Goal: Information Seeking & Learning: Check status

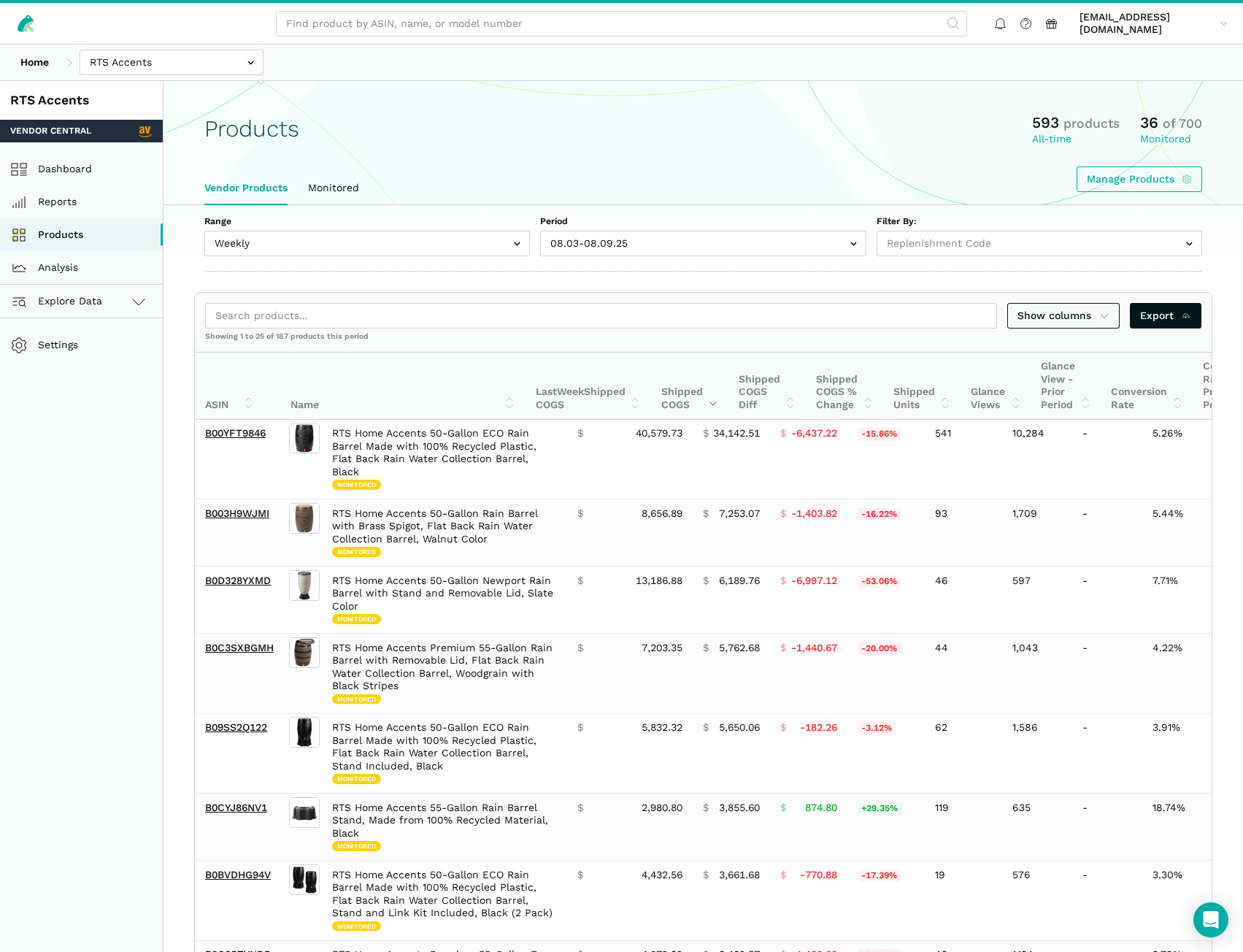
select select "Weekly"
select select "Weekly|2025-08-03"
select select
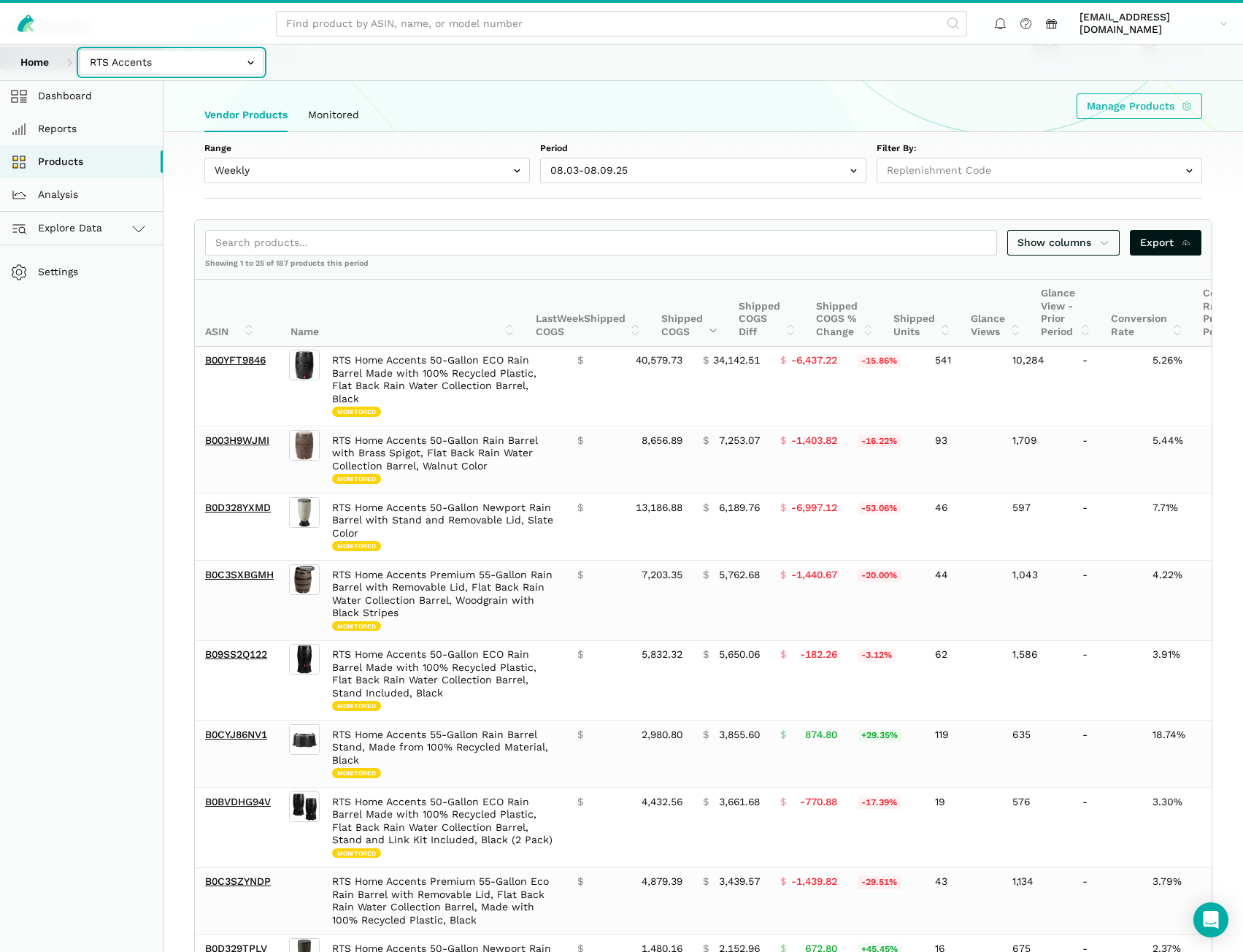
click at [184, 67] on input "text" at bounding box center [171, 62] width 184 height 26
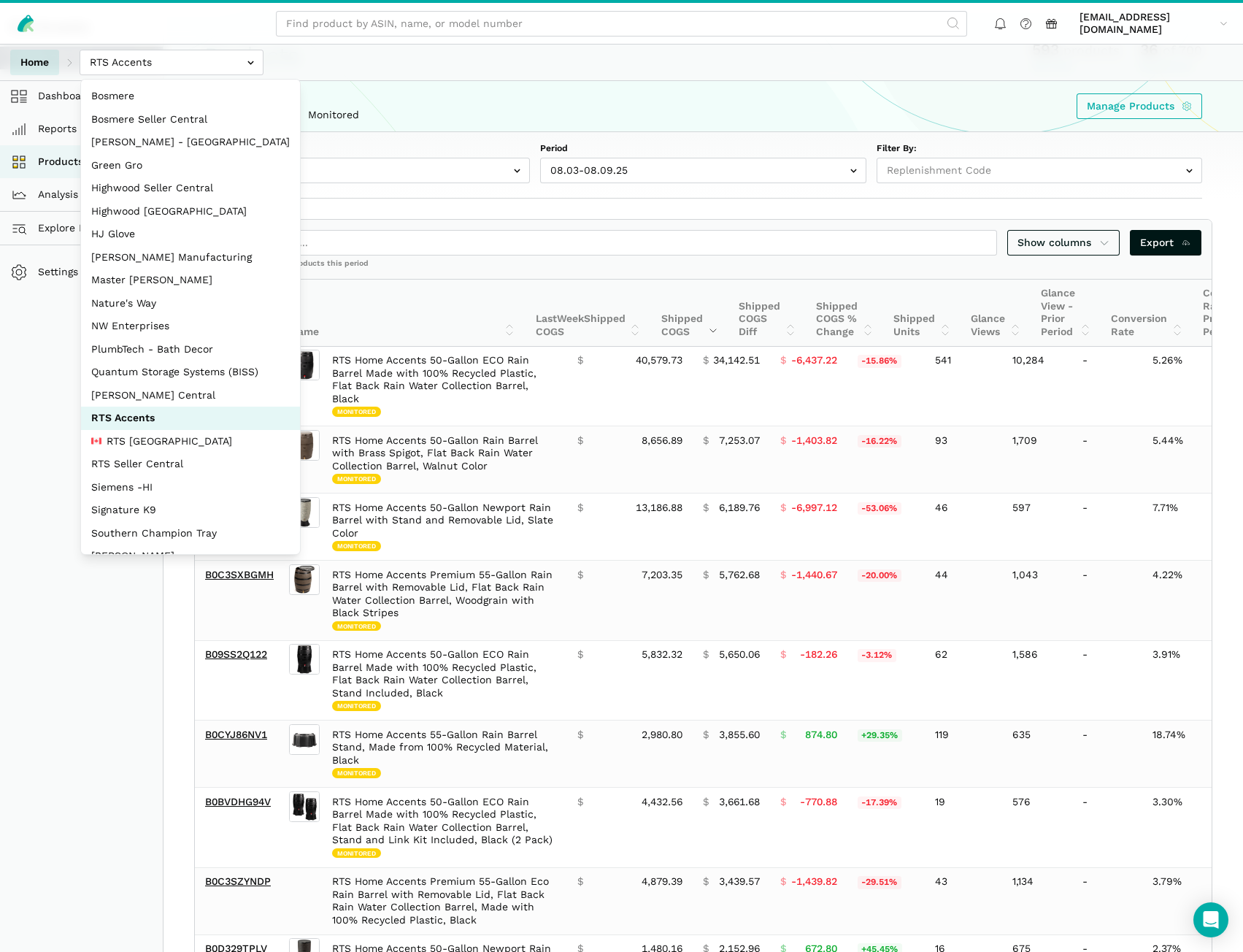
click at [38, 51] on link "Home" at bounding box center [34, 62] width 49 height 26
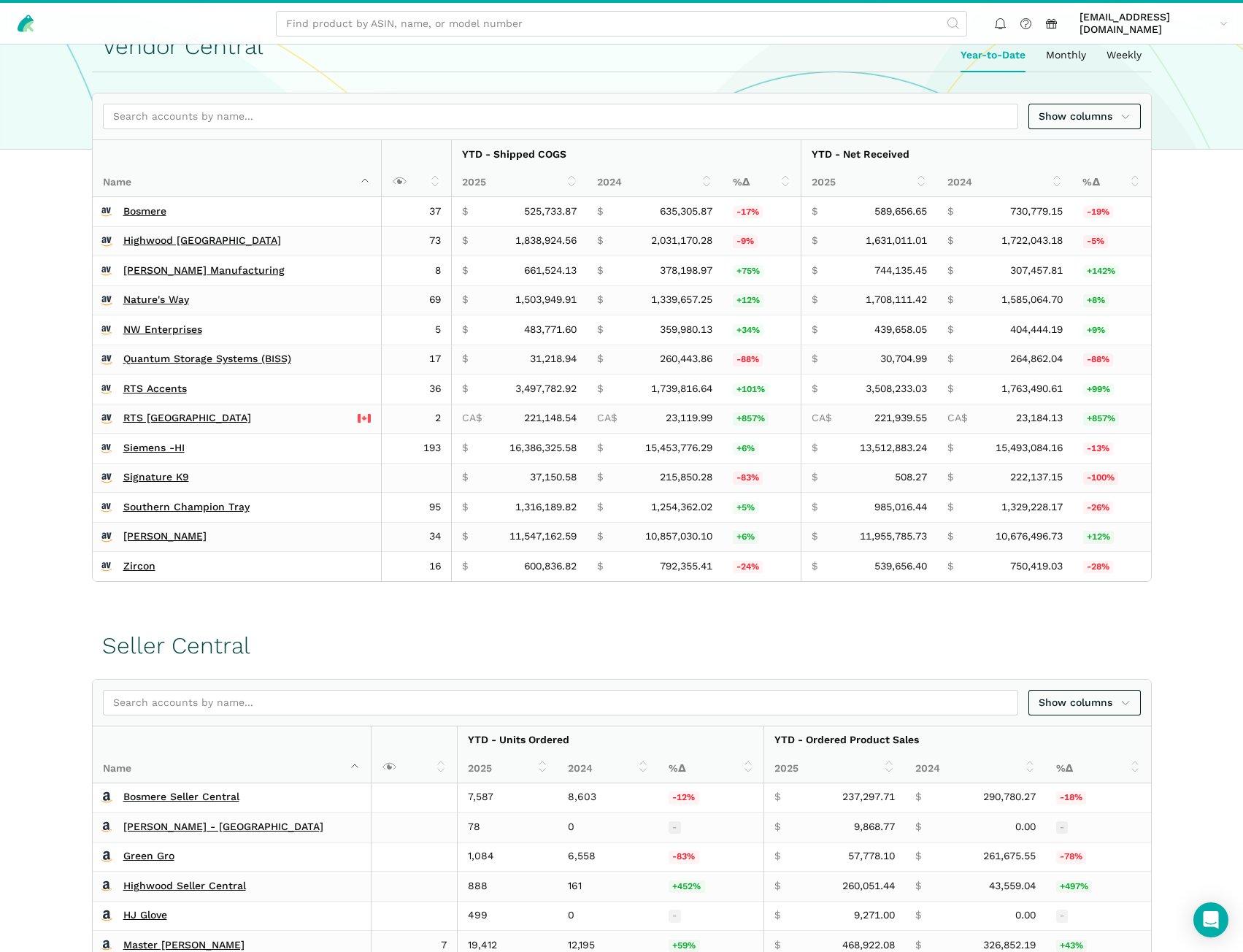
scroll to position [536, 0]
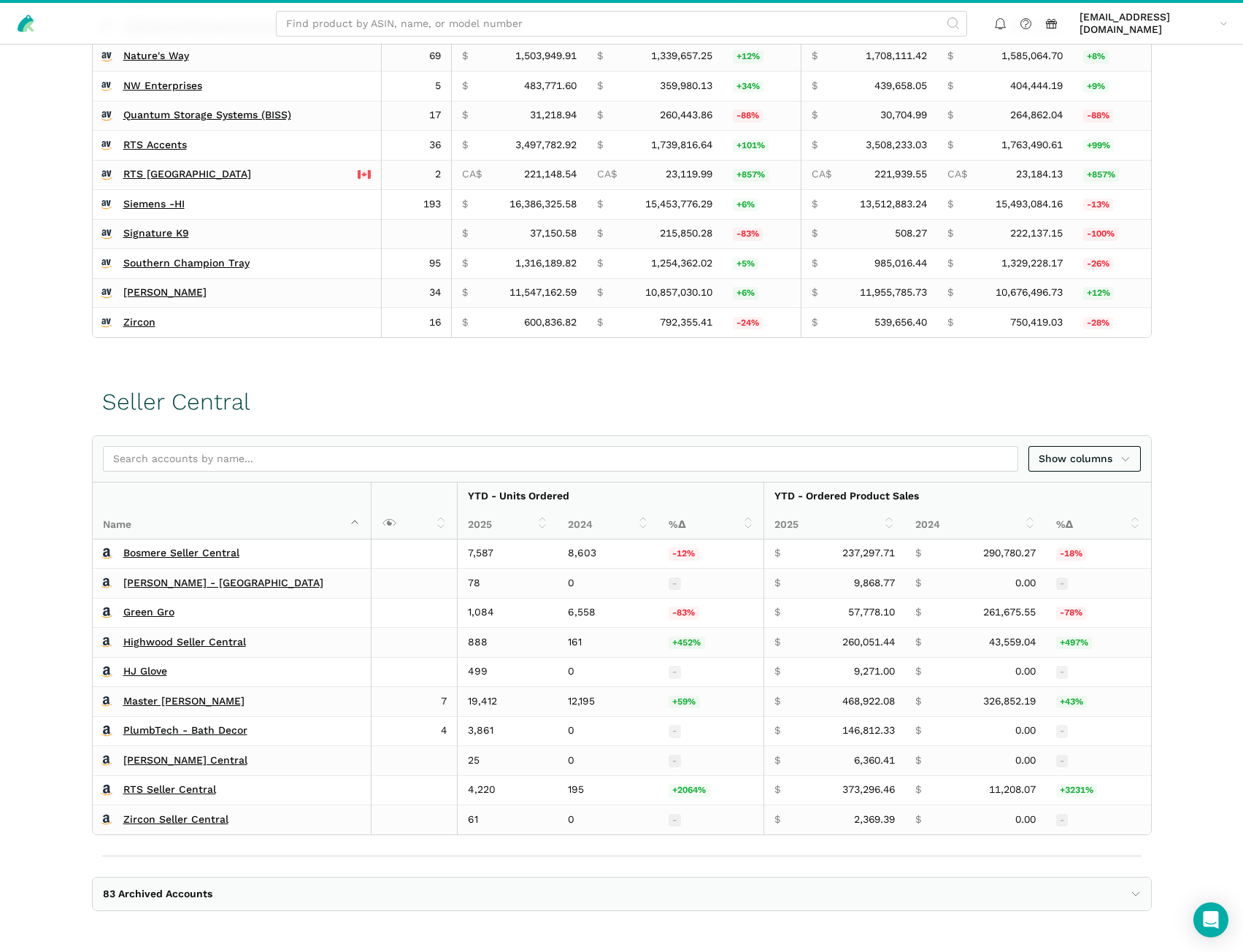
click at [262, 898] on span "83 Archived Accounts" at bounding box center [622, 894] width 1038 height 13
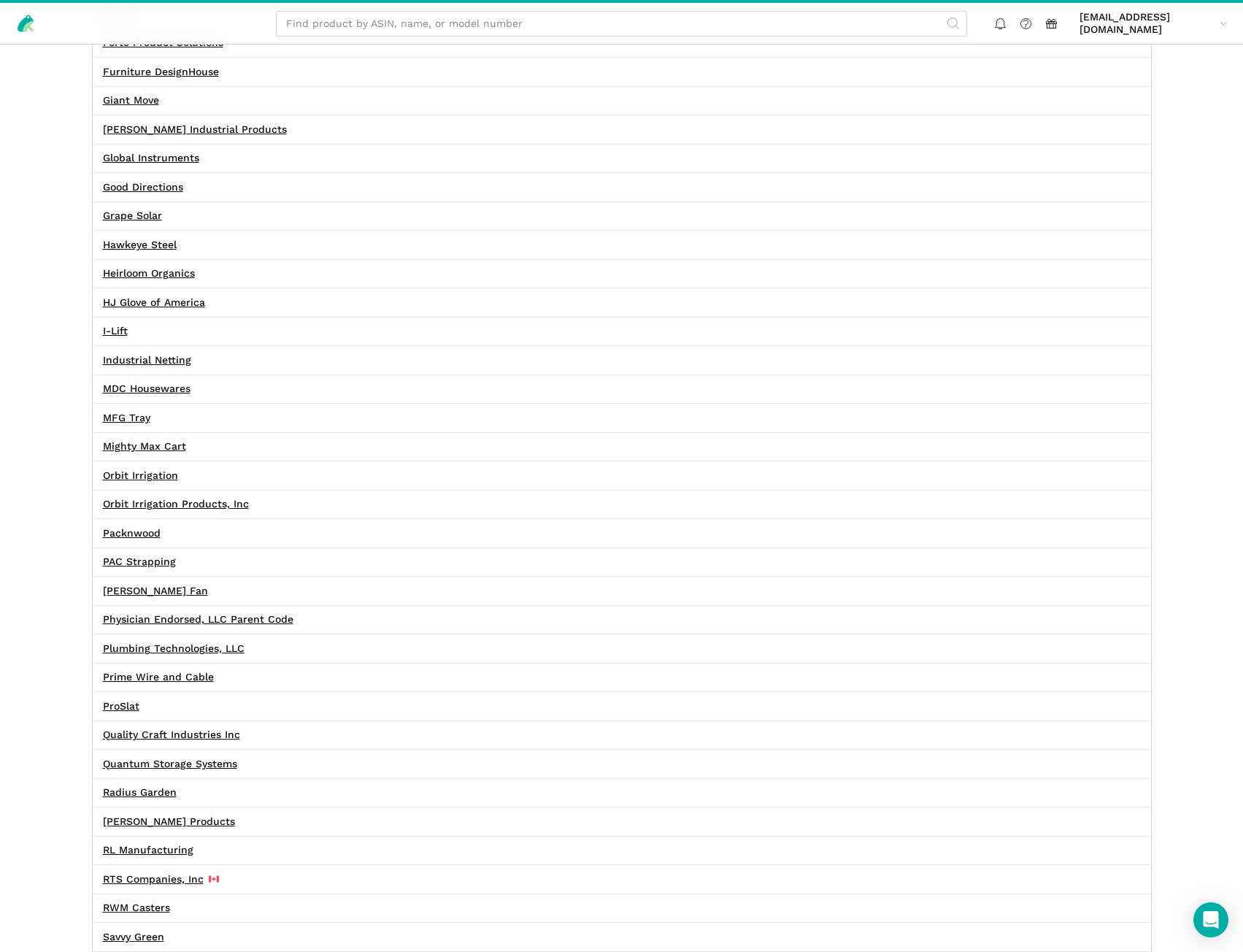
scroll to position [2361, 0]
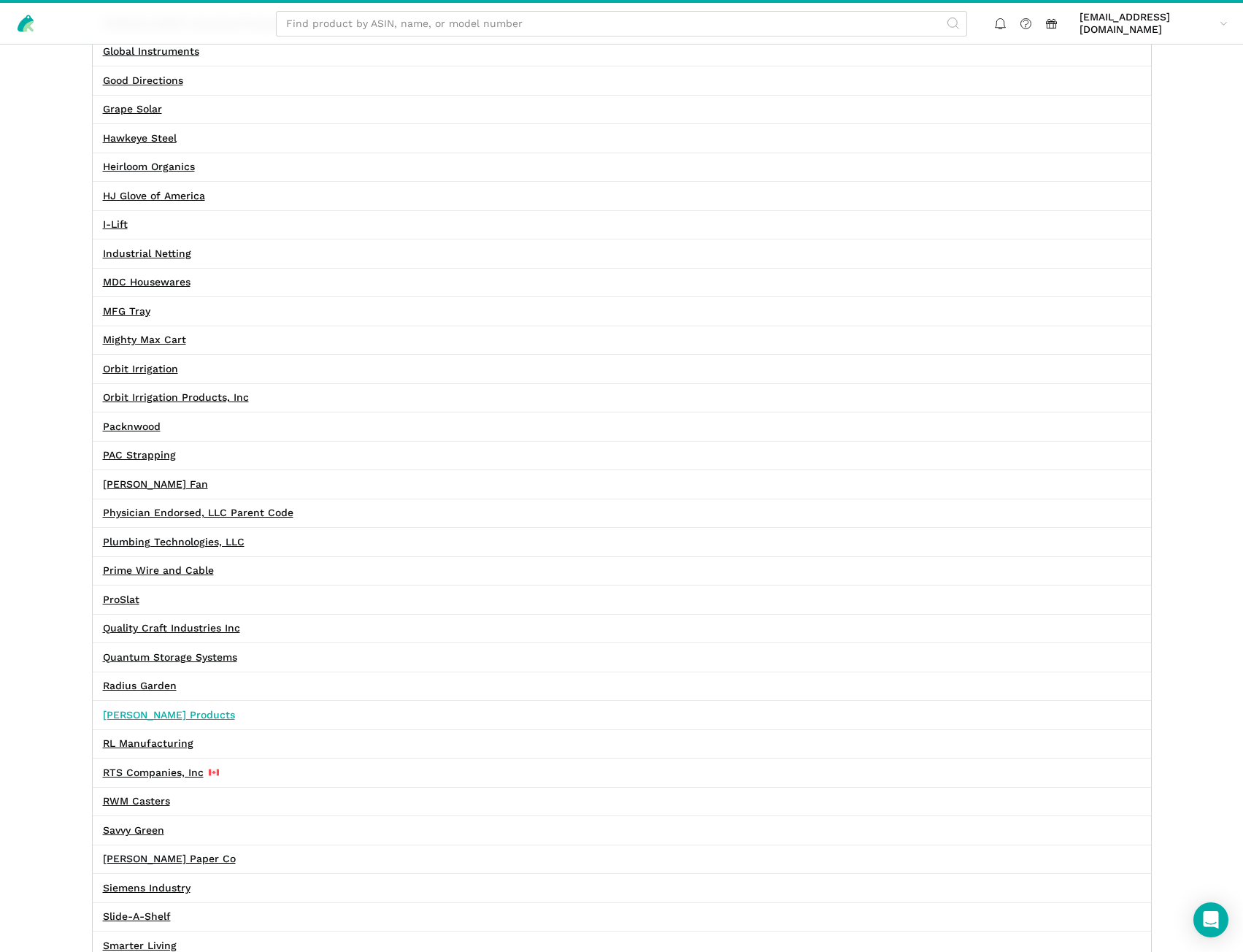
click at [166, 714] on link "[PERSON_NAME] Products" at bounding box center [169, 715] width 132 height 13
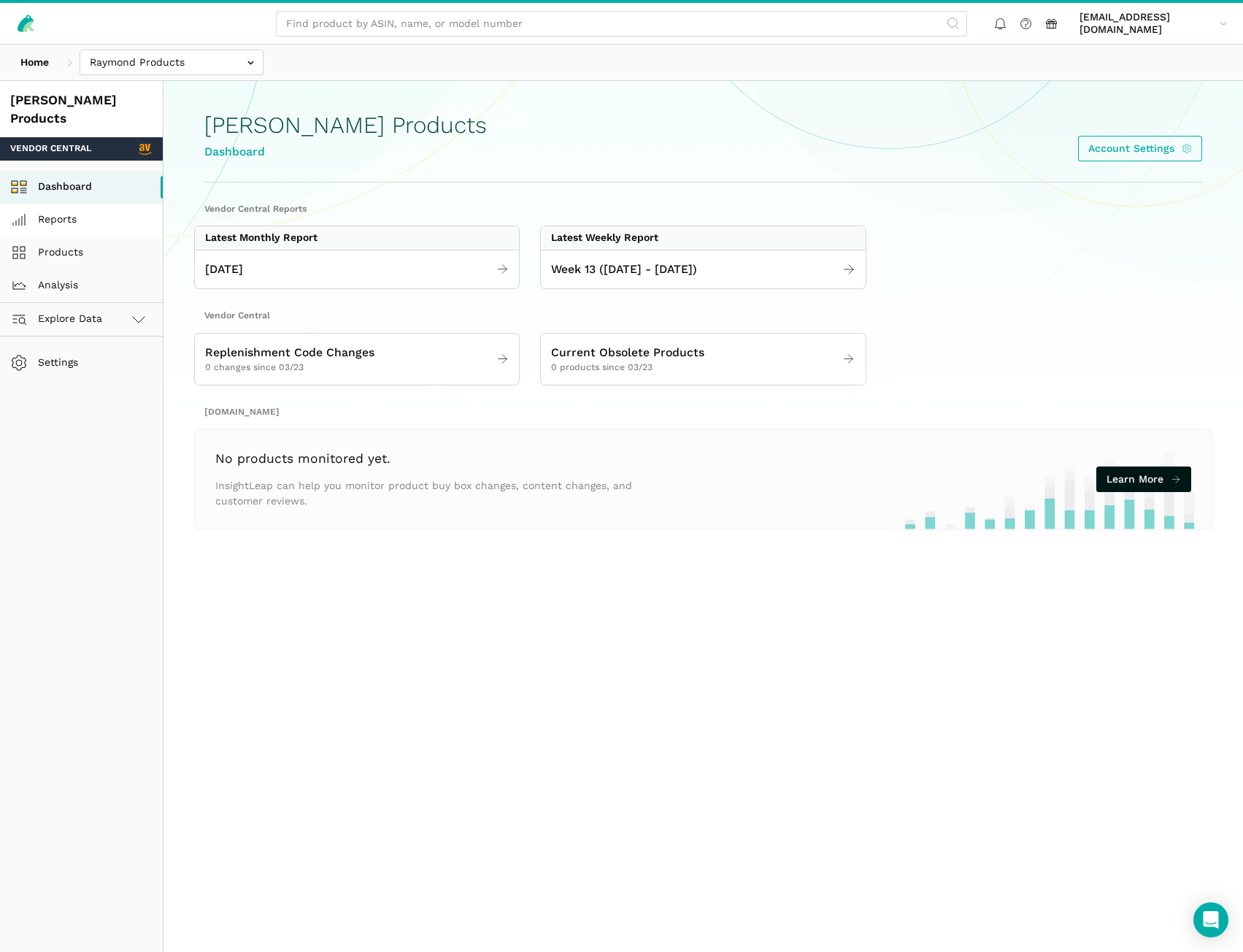
click at [113, 203] on link "Reports" at bounding box center [81, 219] width 163 height 33
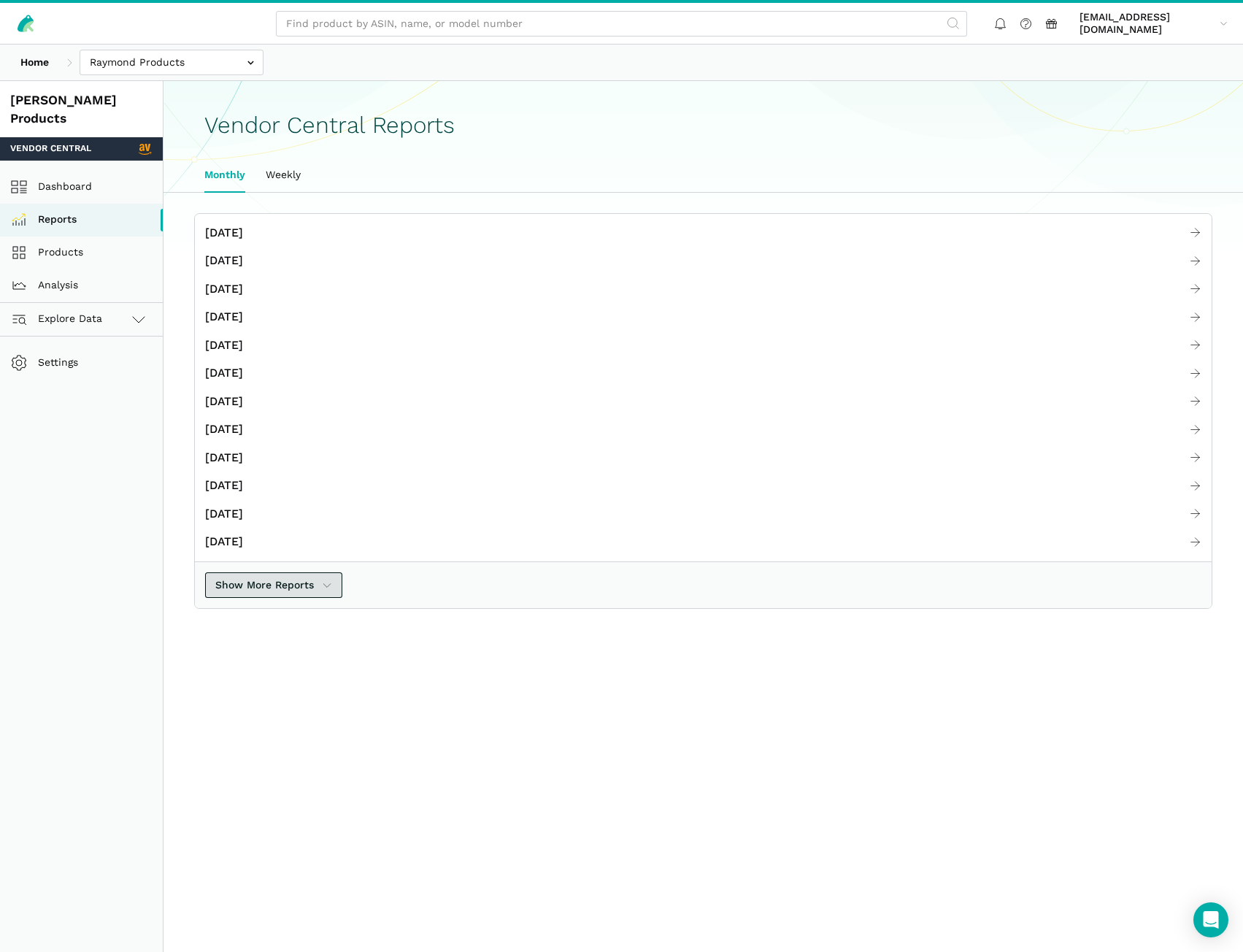
click at [300, 590] on span "Show More Reports" at bounding box center [265, 584] width 99 height 15
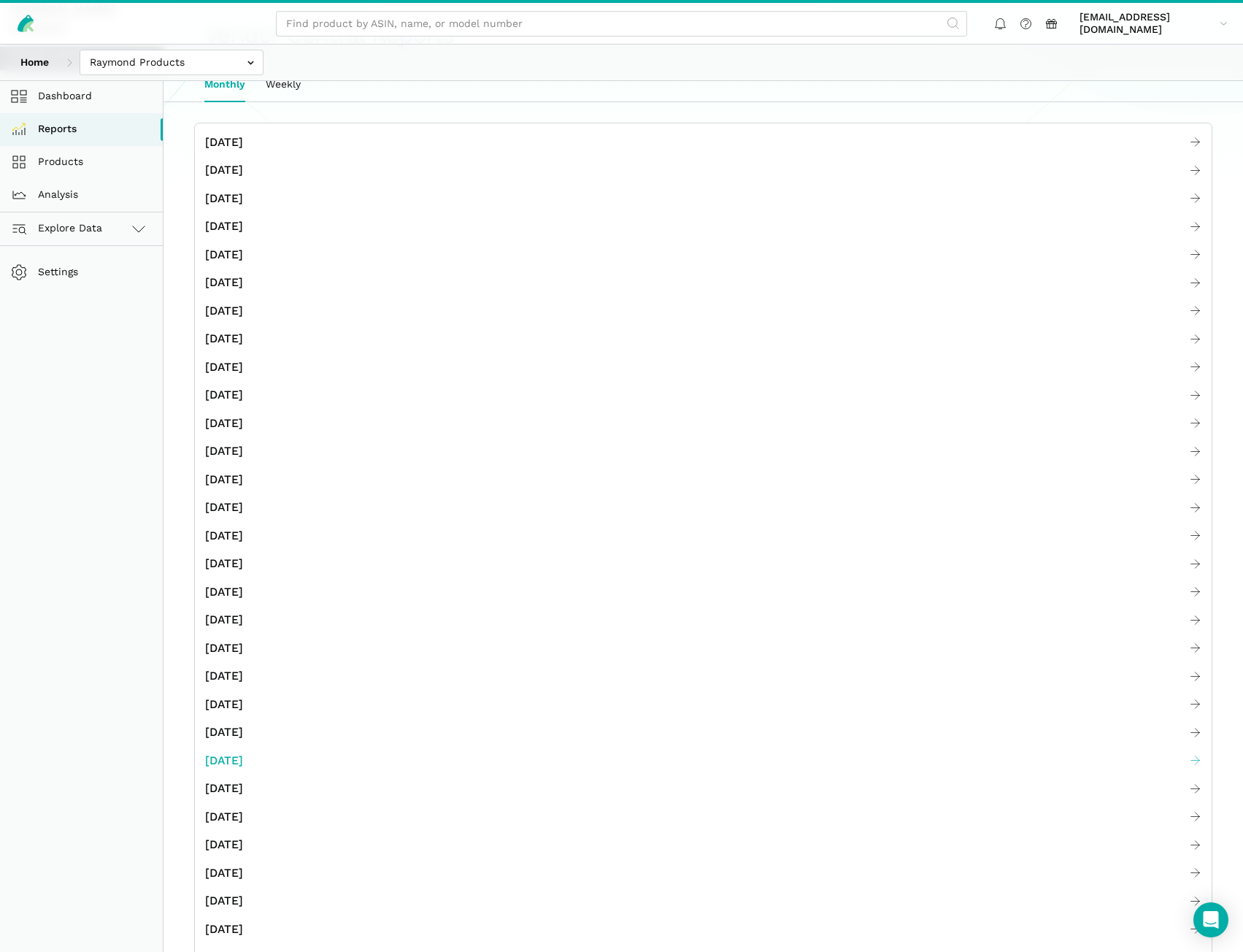
scroll to position [219, 0]
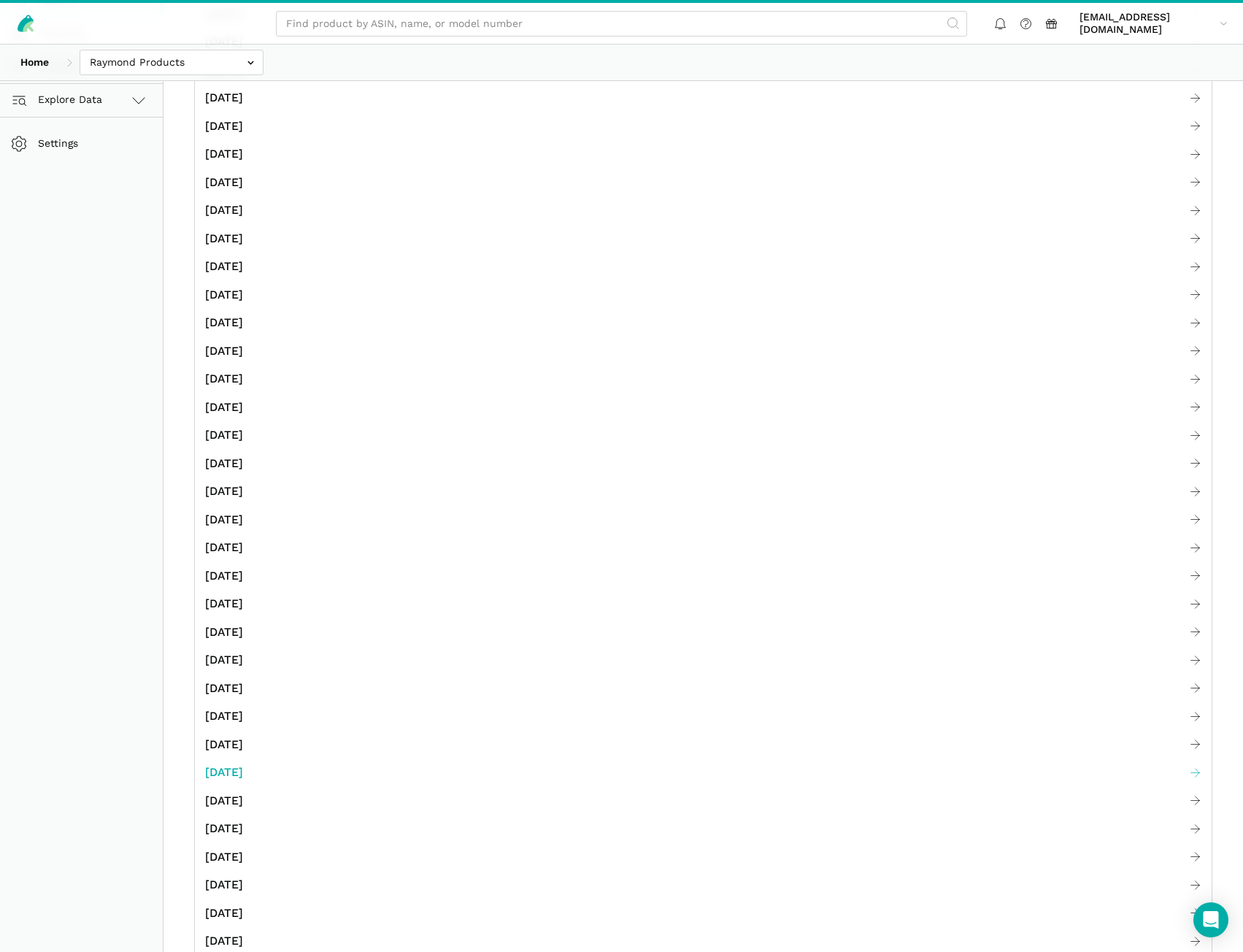
click at [243, 769] on span "December 2022" at bounding box center [224, 773] width 38 height 18
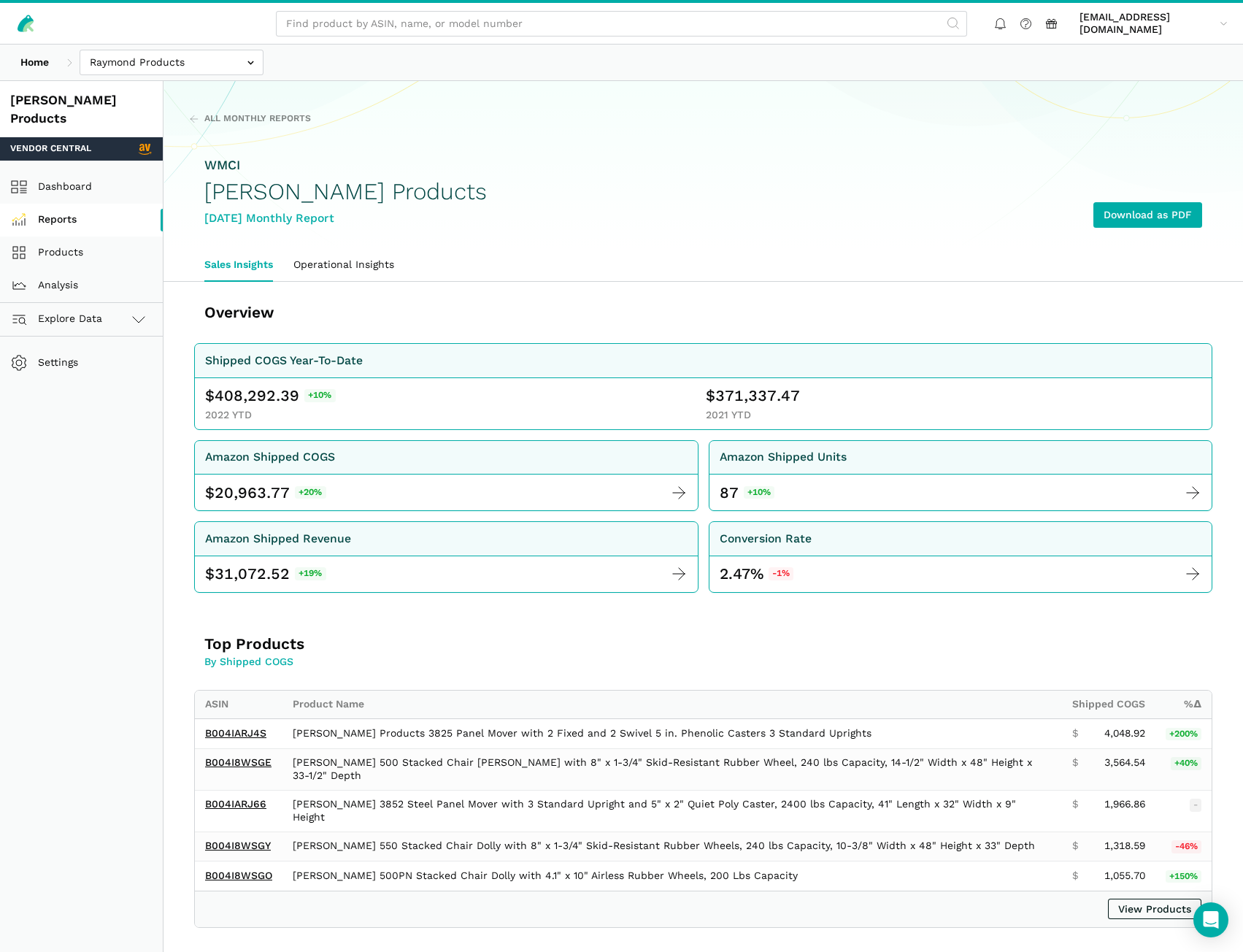
click at [123, 203] on link "Reports" at bounding box center [81, 219] width 163 height 33
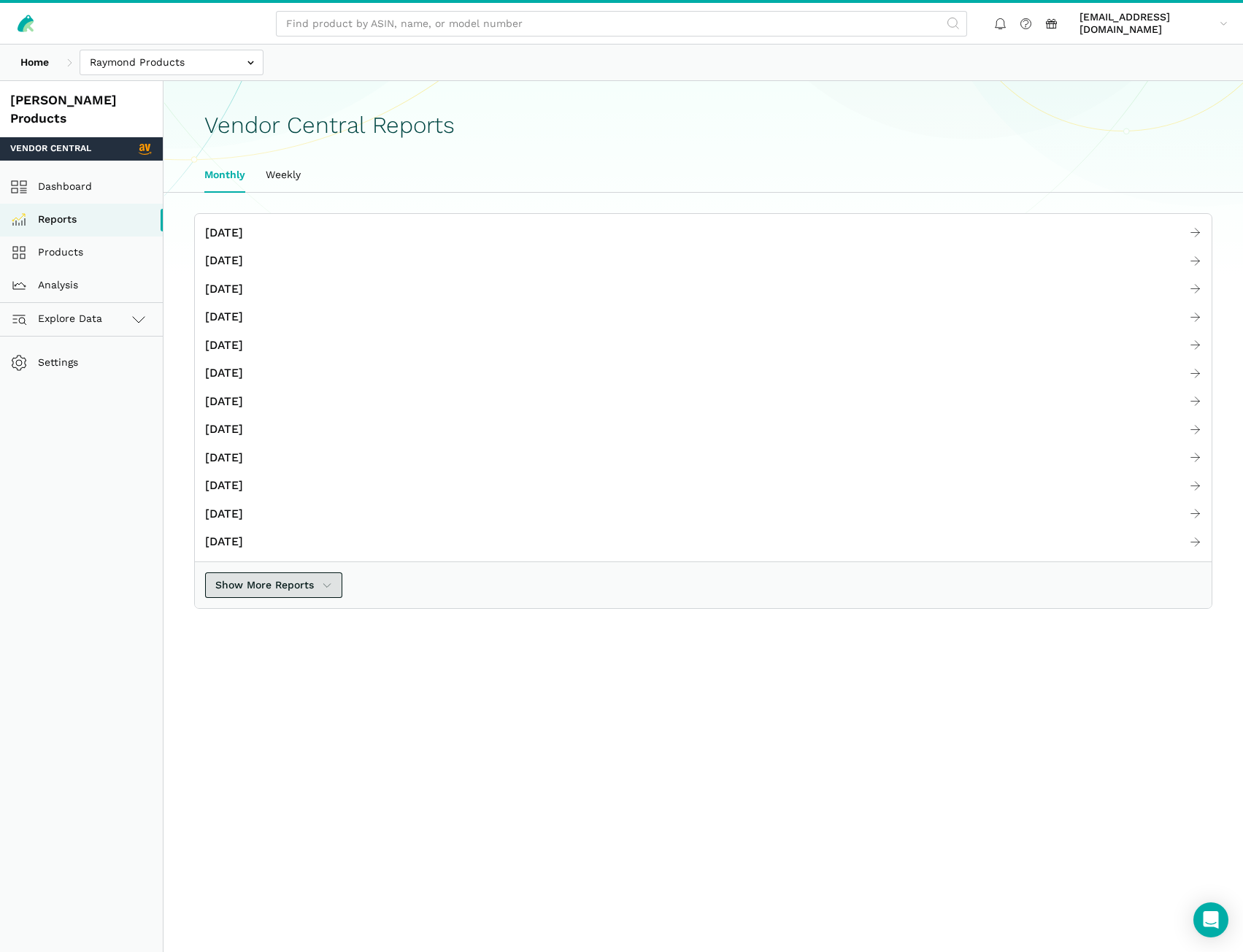
click at [265, 582] on span "Show More Reports" at bounding box center [265, 584] width 99 height 15
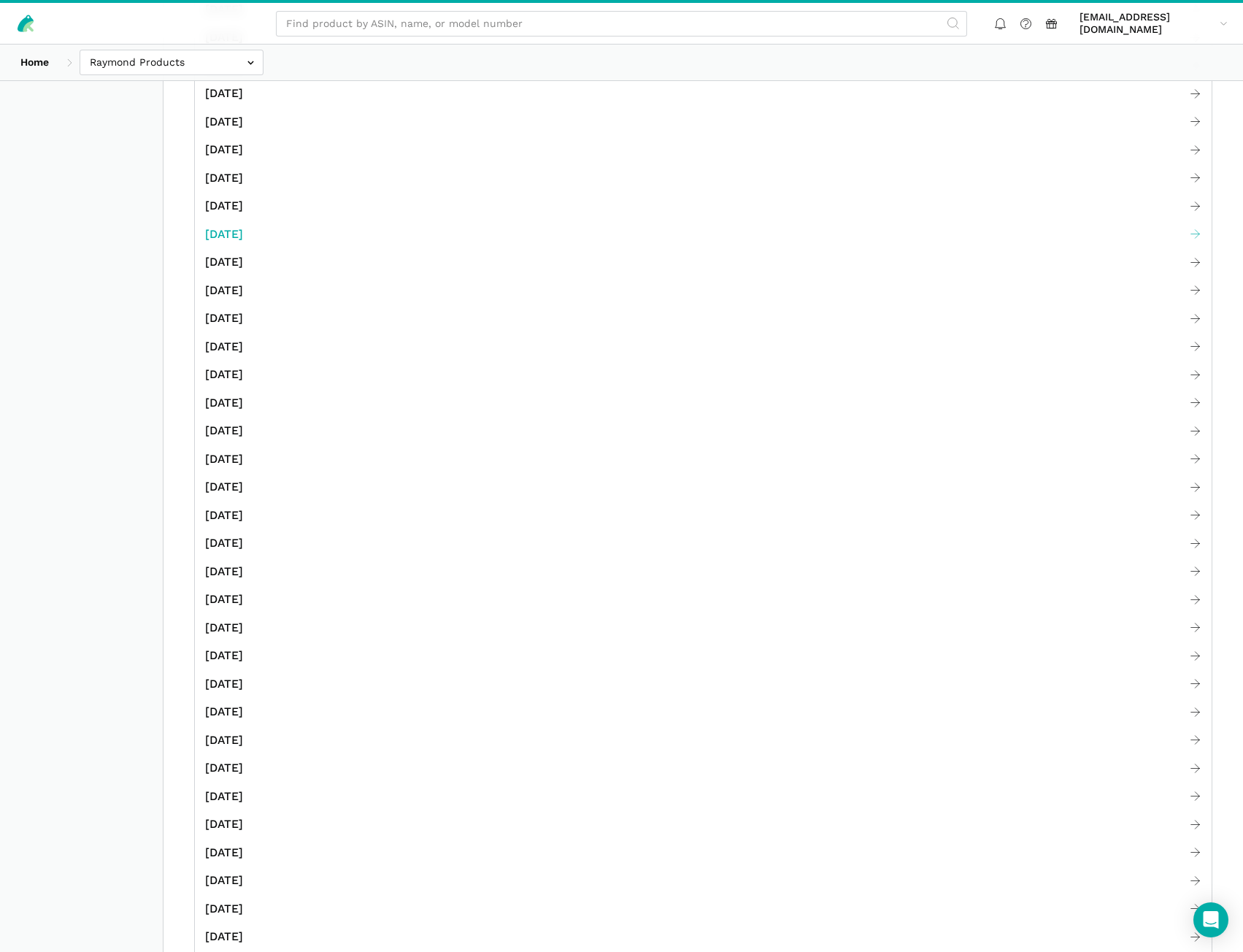
scroll to position [511, 0]
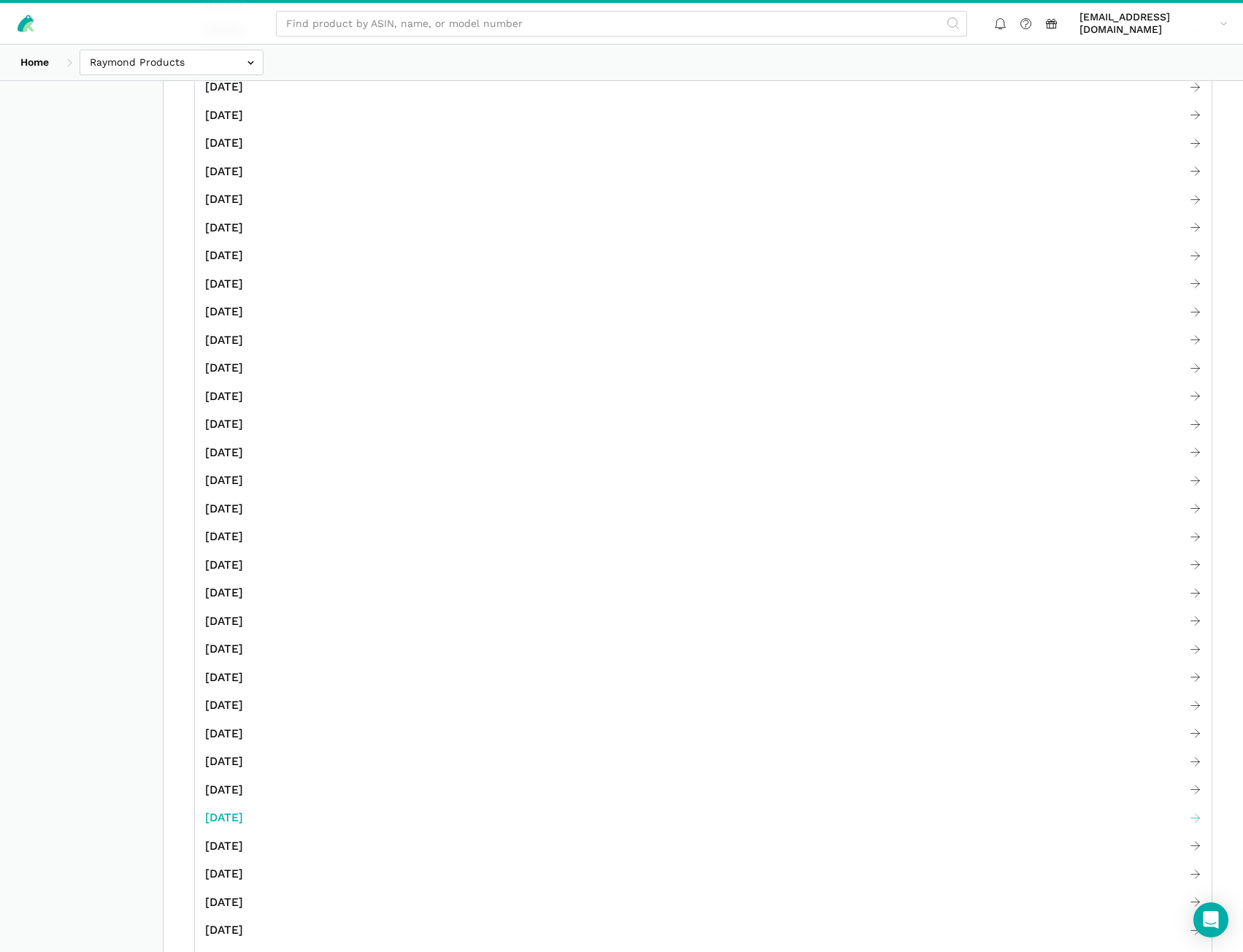
click at [243, 813] on span "December 2021" at bounding box center [224, 817] width 38 height 18
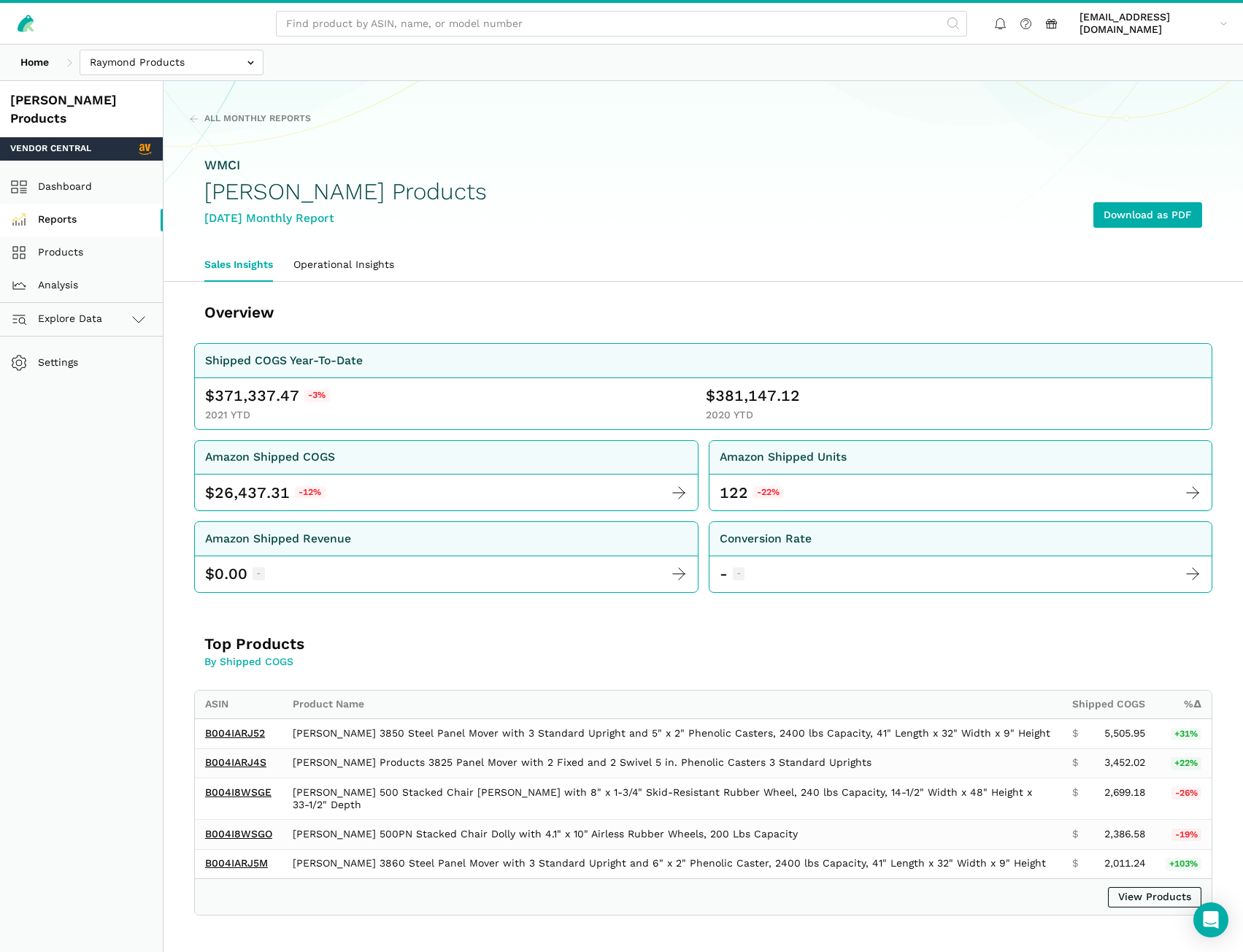
click at [77, 204] on link "Reports" at bounding box center [81, 219] width 163 height 33
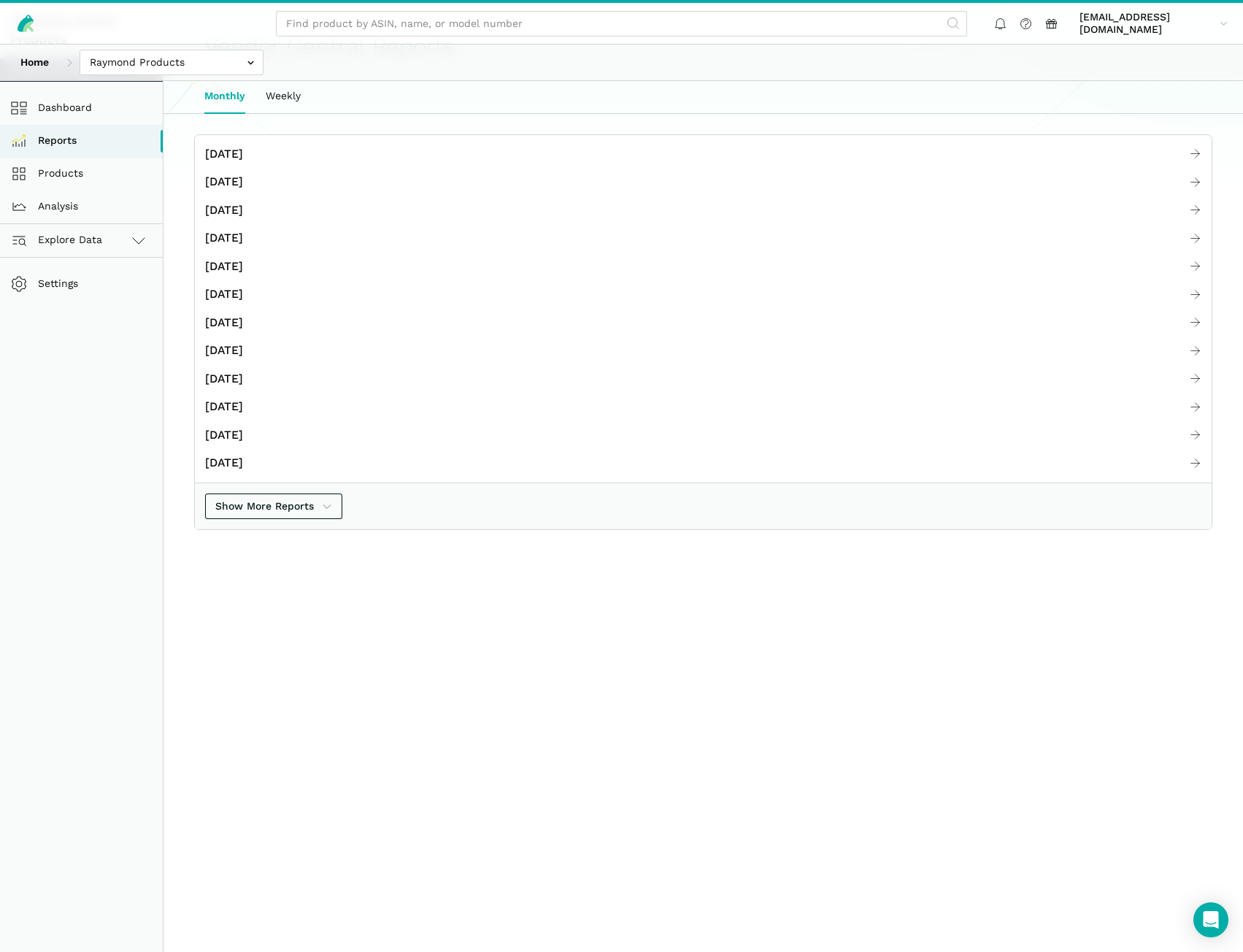
scroll to position [81, 0]
click at [274, 498] on span "Show More Reports" at bounding box center [265, 504] width 99 height 15
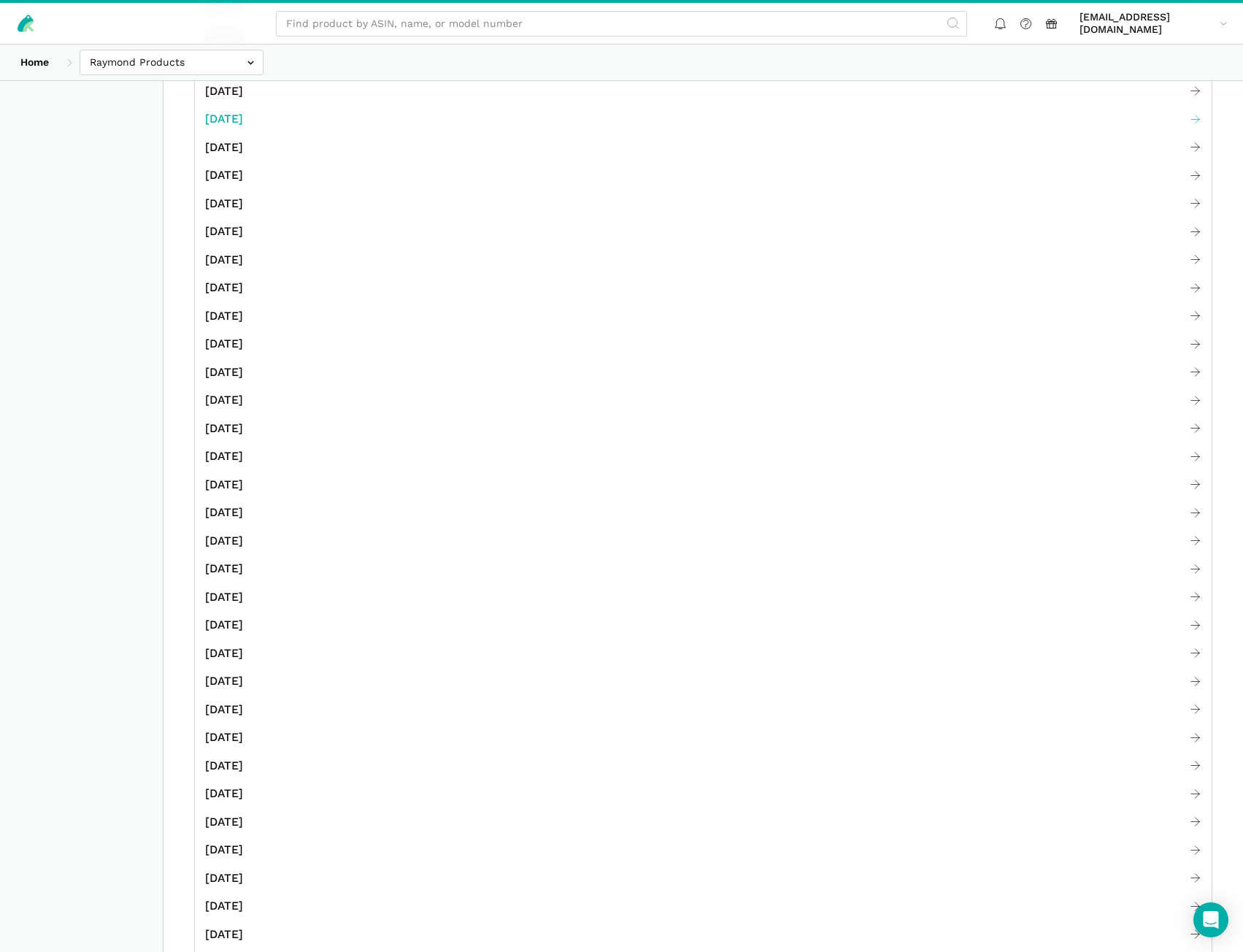
scroll to position [1103, 0]
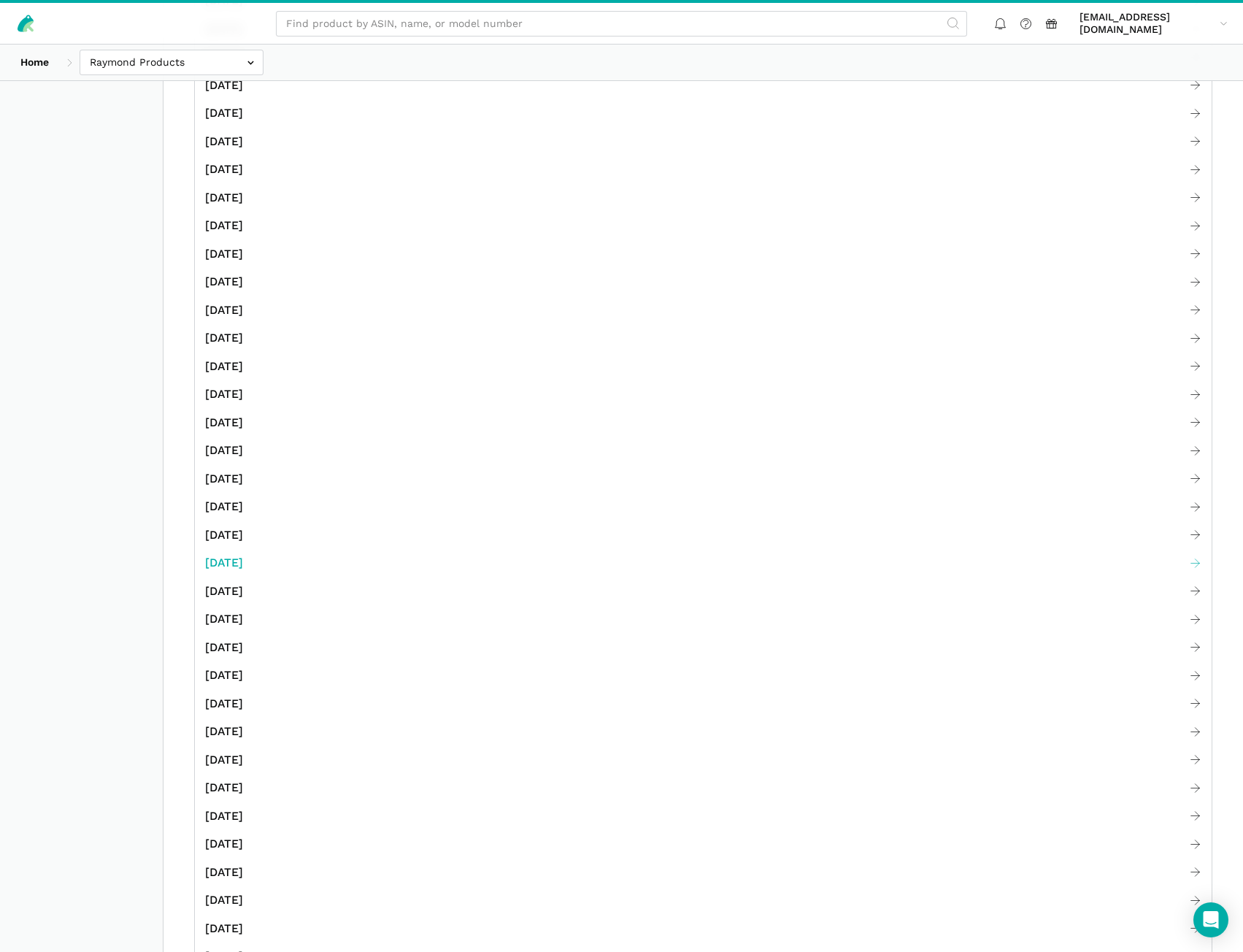
click at [237, 560] on span "[DATE]" at bounding box center [224, 563] width 38 height 18
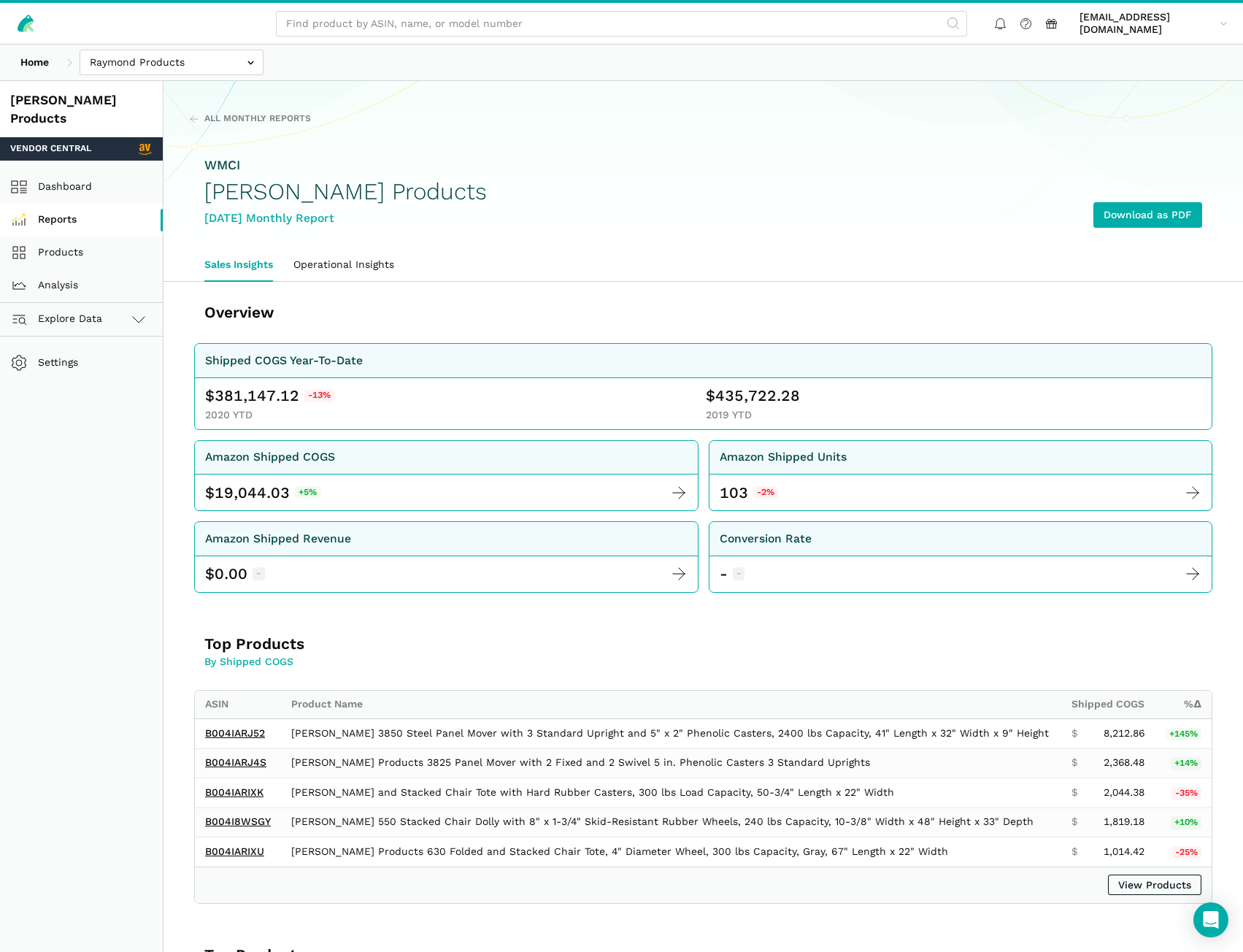
click at [77, 203] on link "Reports" at bounding box center [81, 219] width 163 height 33
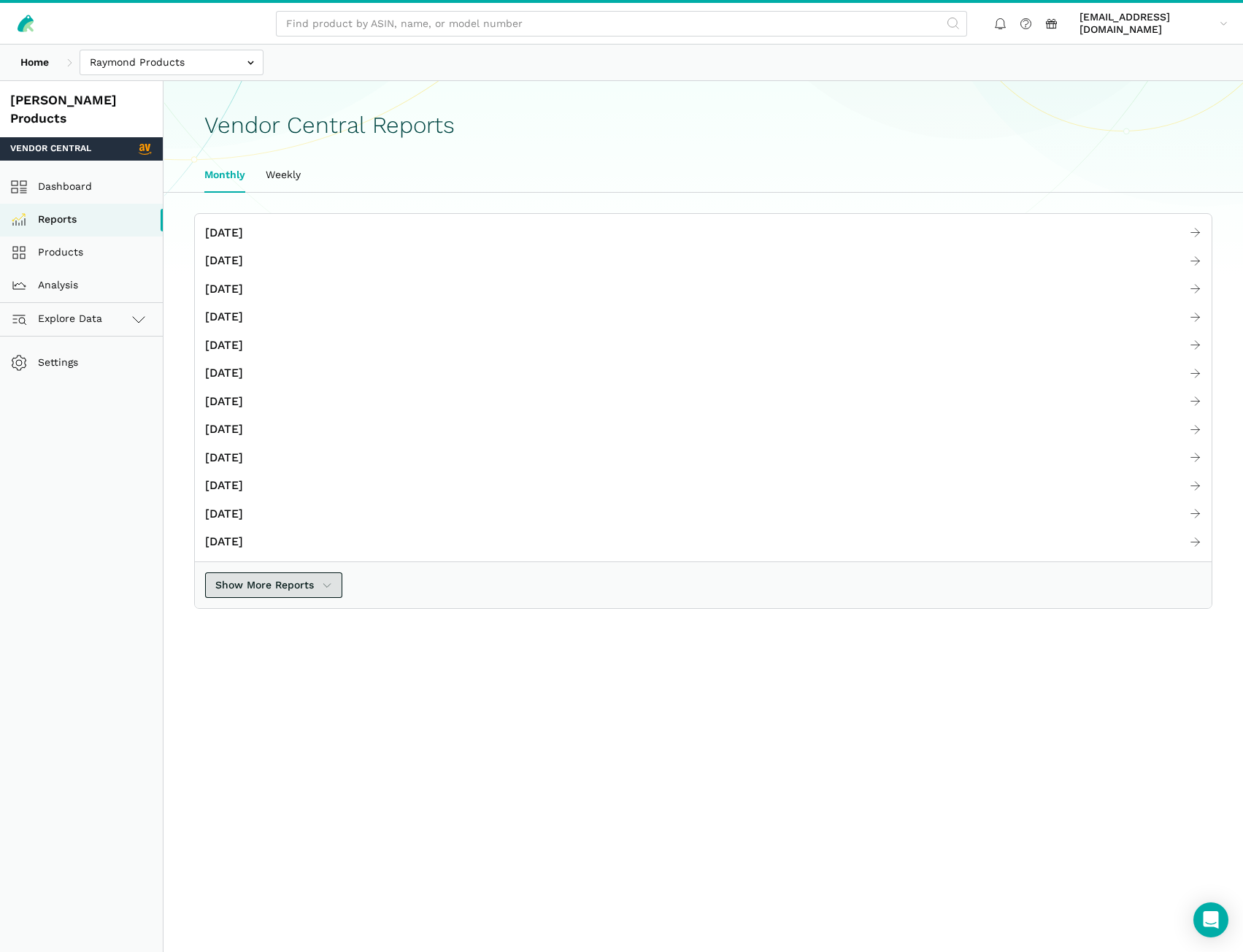
click at [305, 590] on span "Show More Reports" at bounding box center [265, 584] width 99 height 15
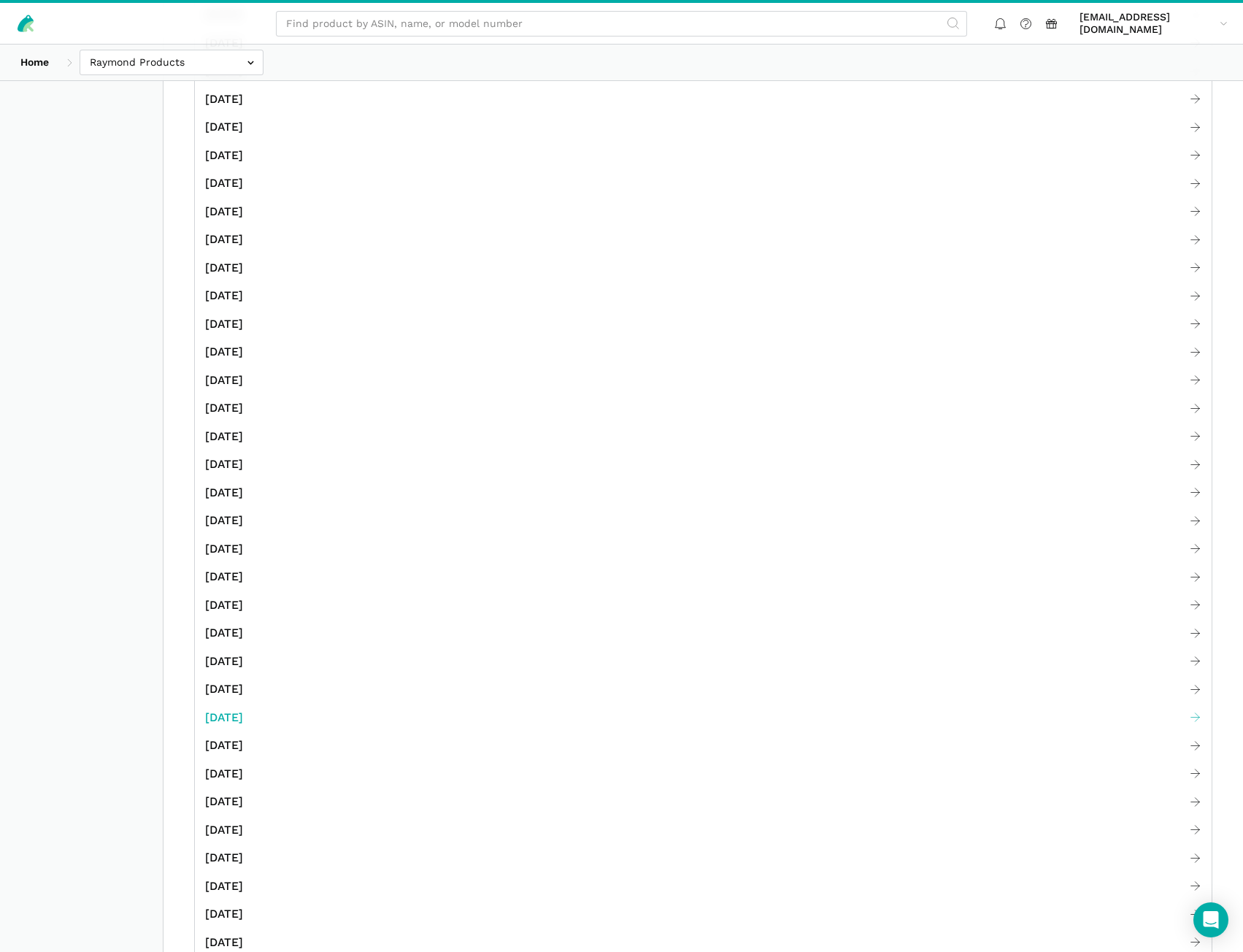
scroll to position [1168, 0]
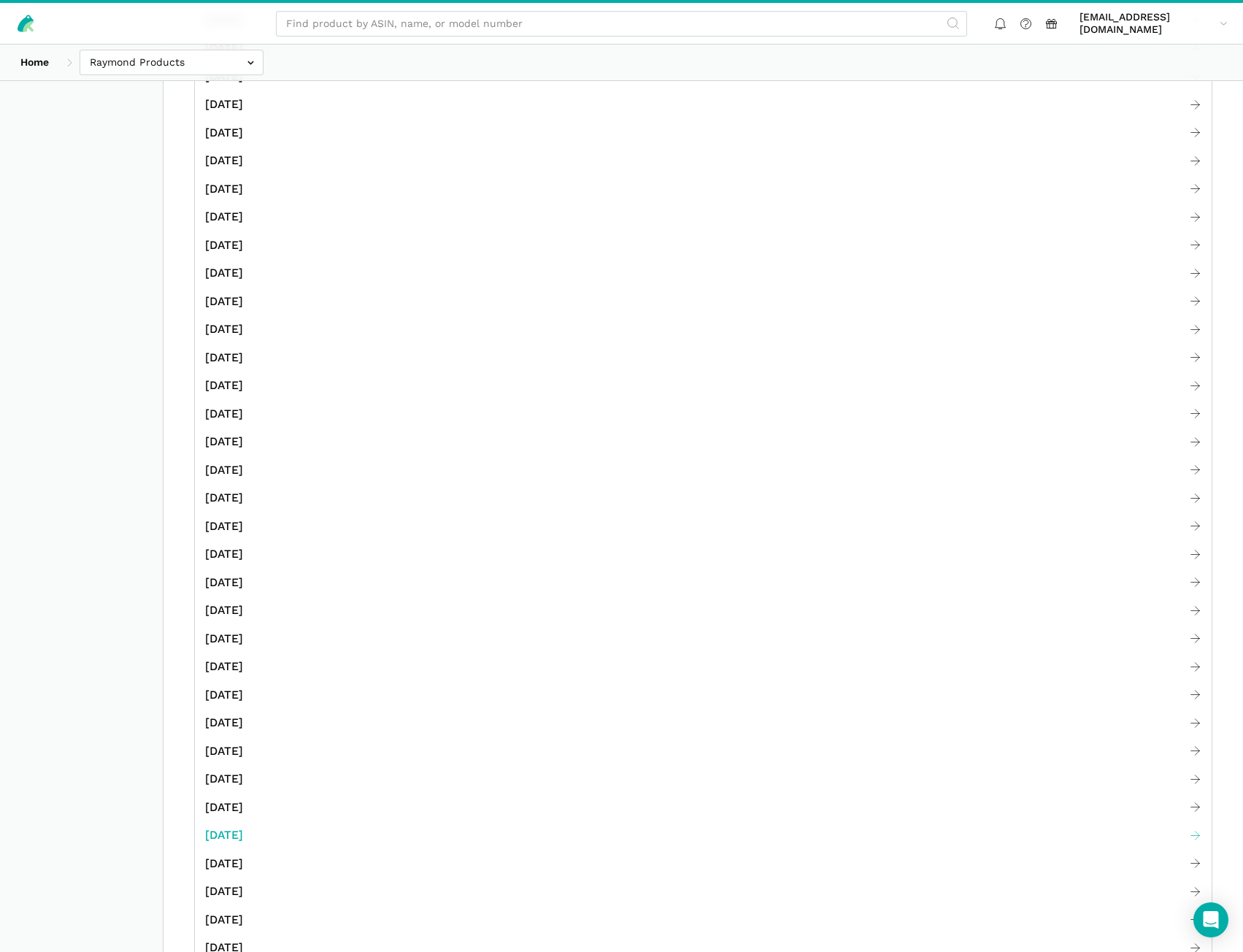
click at [243, 836] on span "December 2019" at bounding box center [224, 835] width 38 height 18
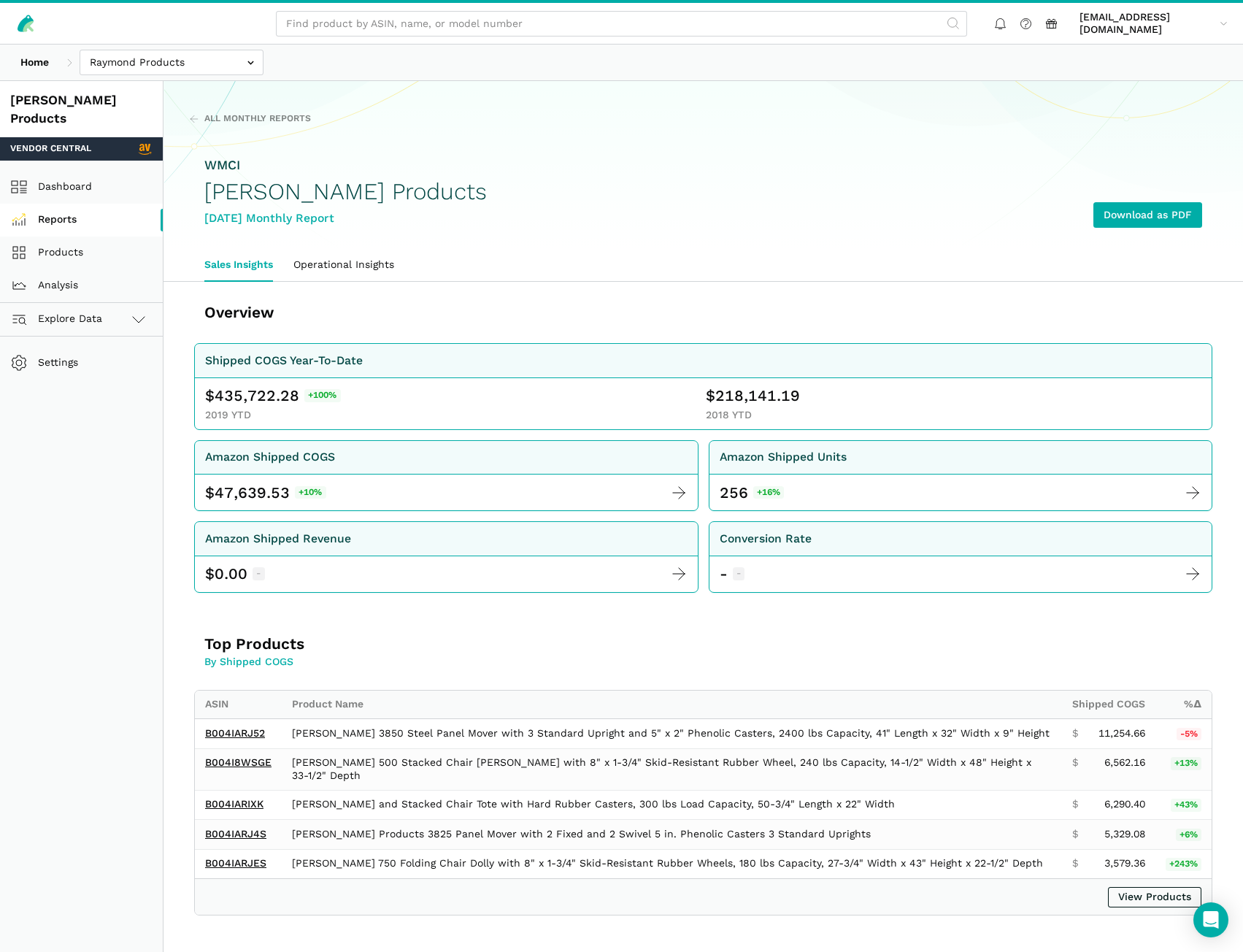
click at [81, 203] on link "Reports" at bounding box center [81, 219] width 163 height 33
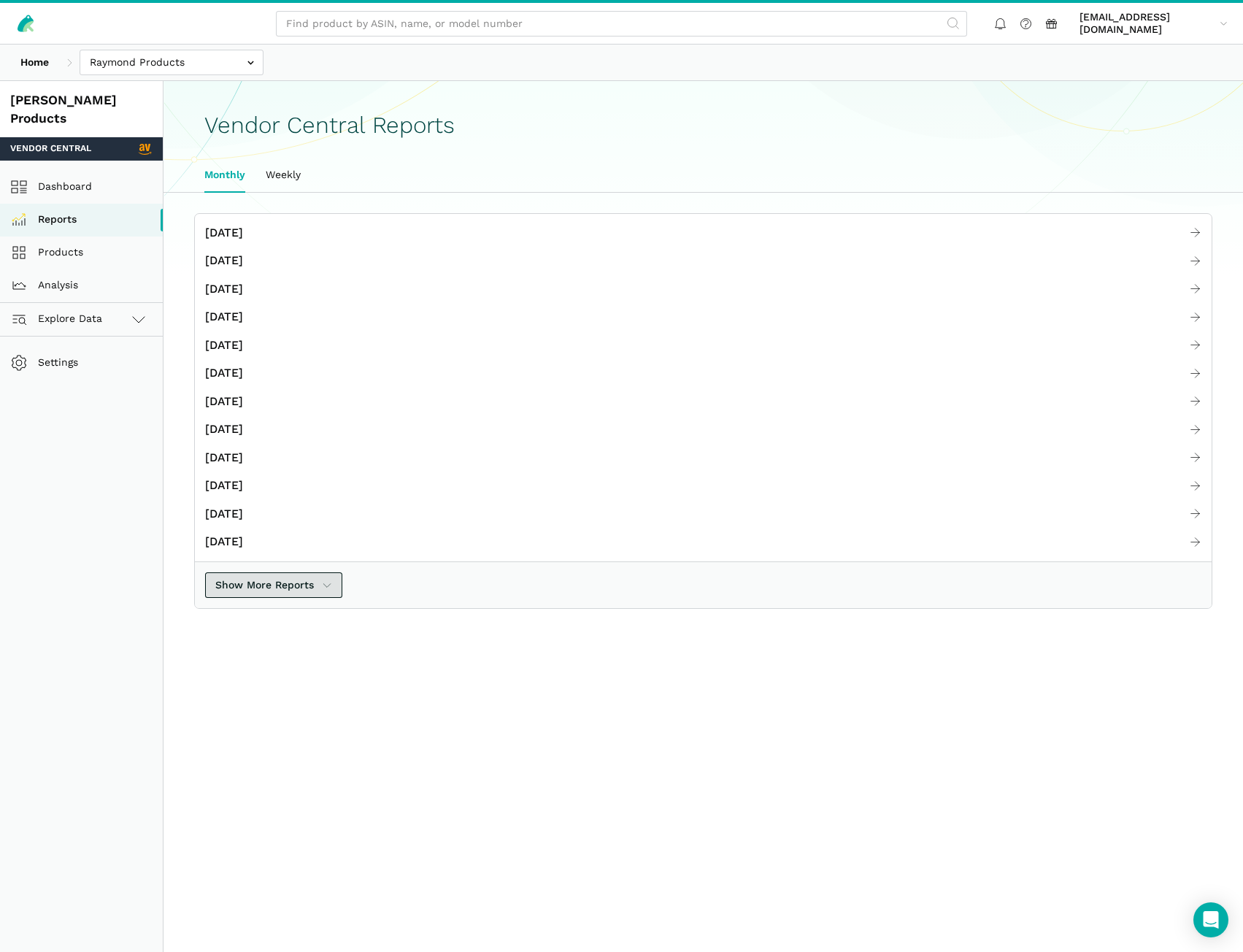
click at [284, 595] on button "Show More Reports" at bounding box center [273, 585] width 137 height 26
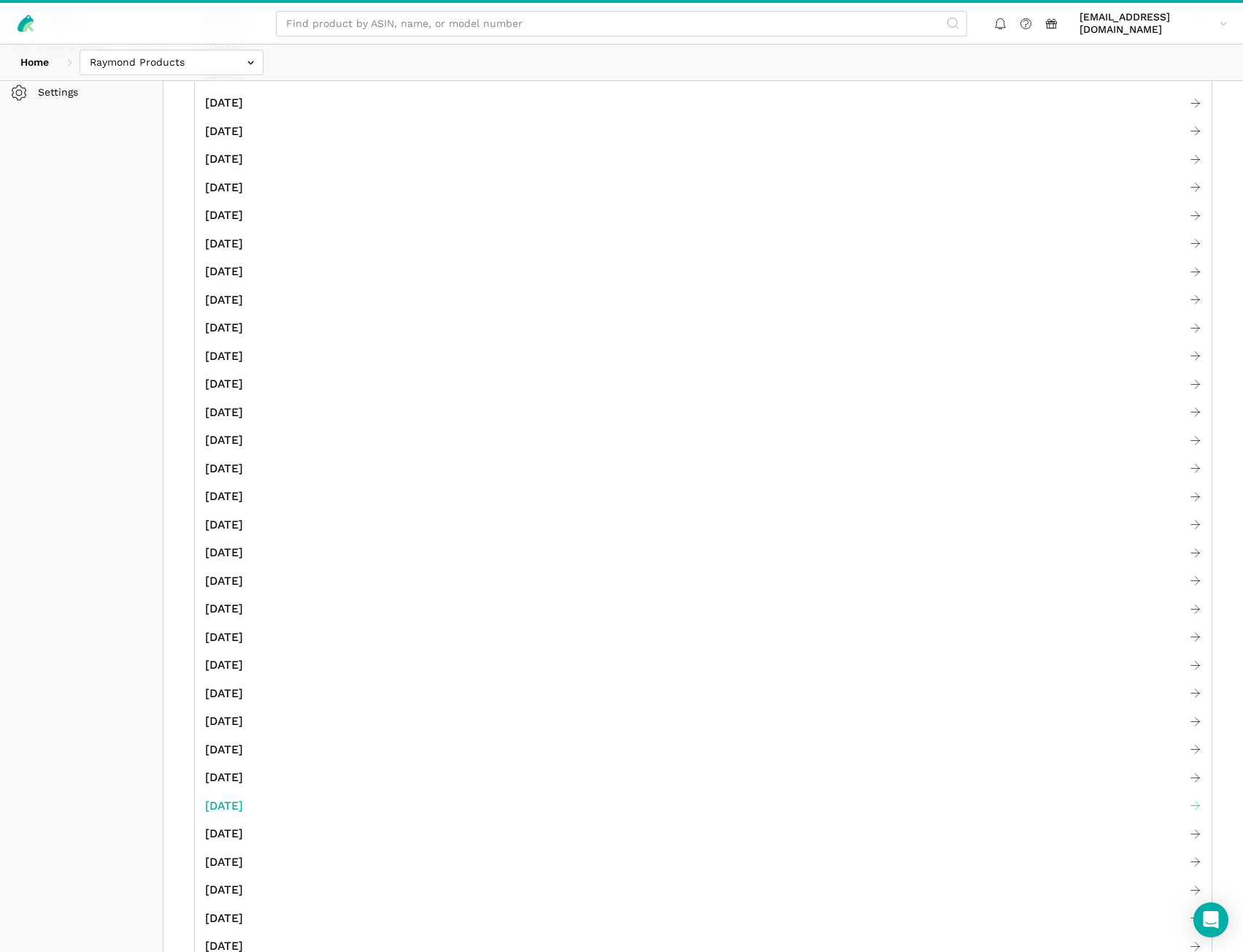
scroll to position [292, 0]
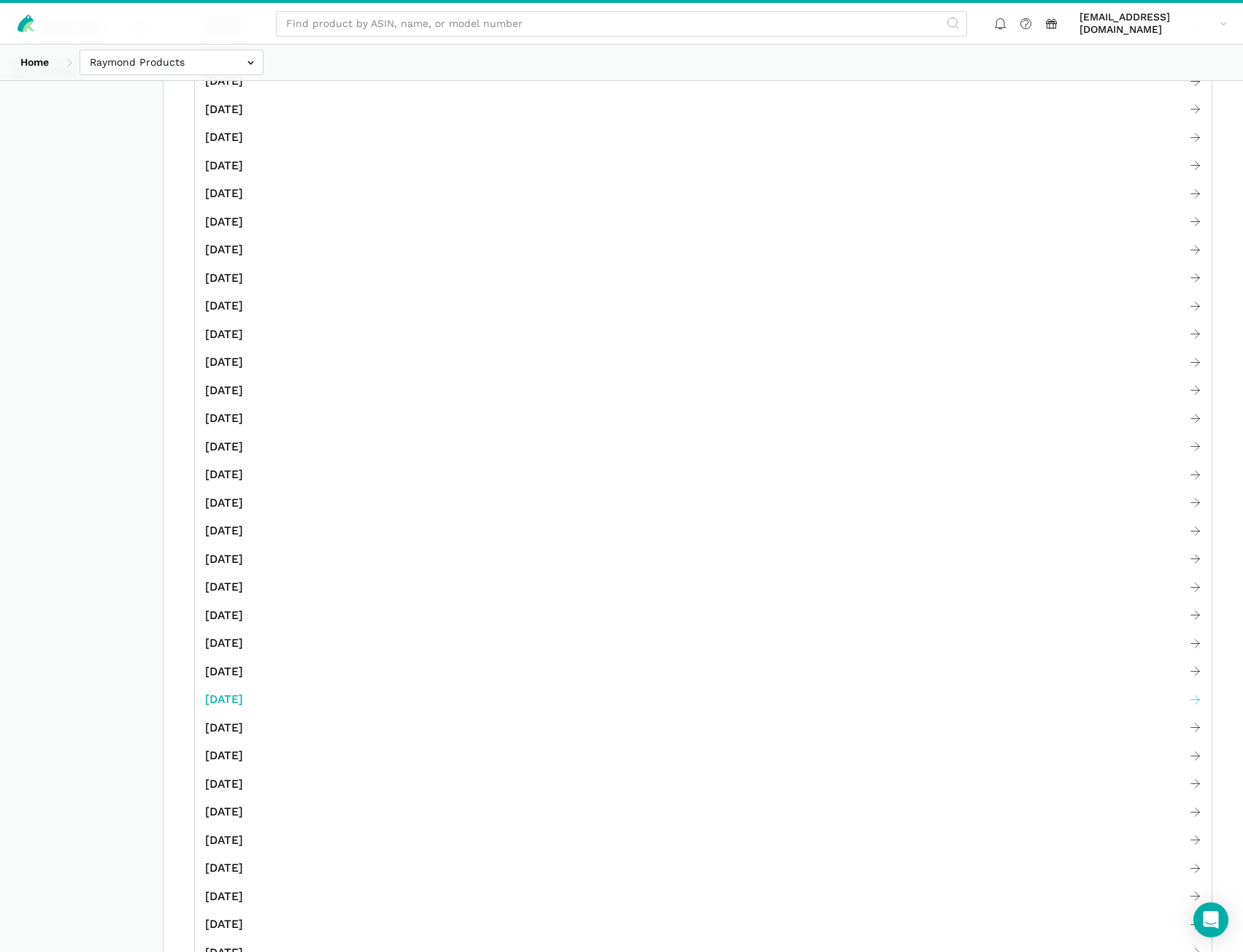
click at [243, 694] on span "December 2022" at bounding box center [224, 699] width 38 height 18
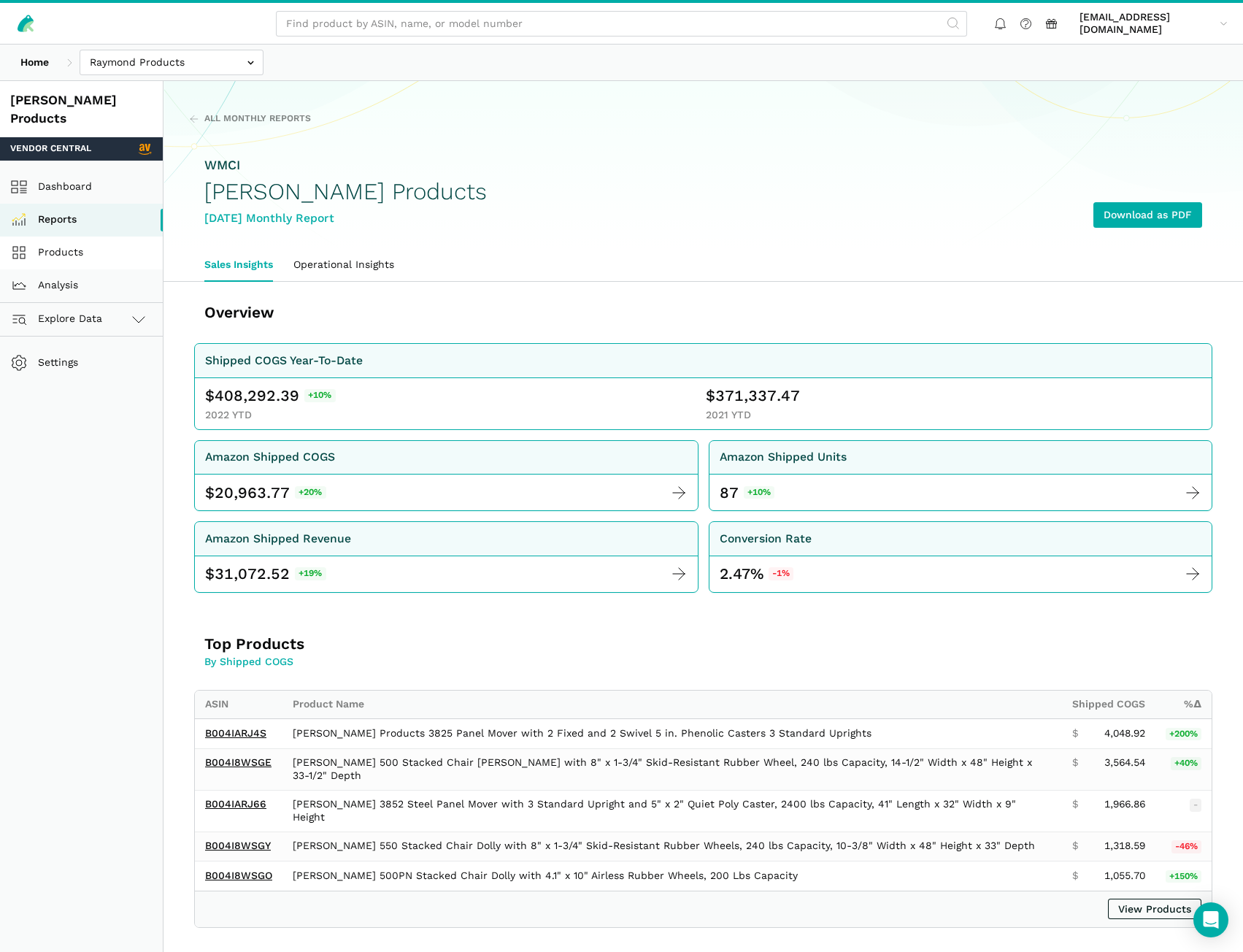
click at [100, 237] on link "Products" at bounding box center [81, 253] width 163 height 33
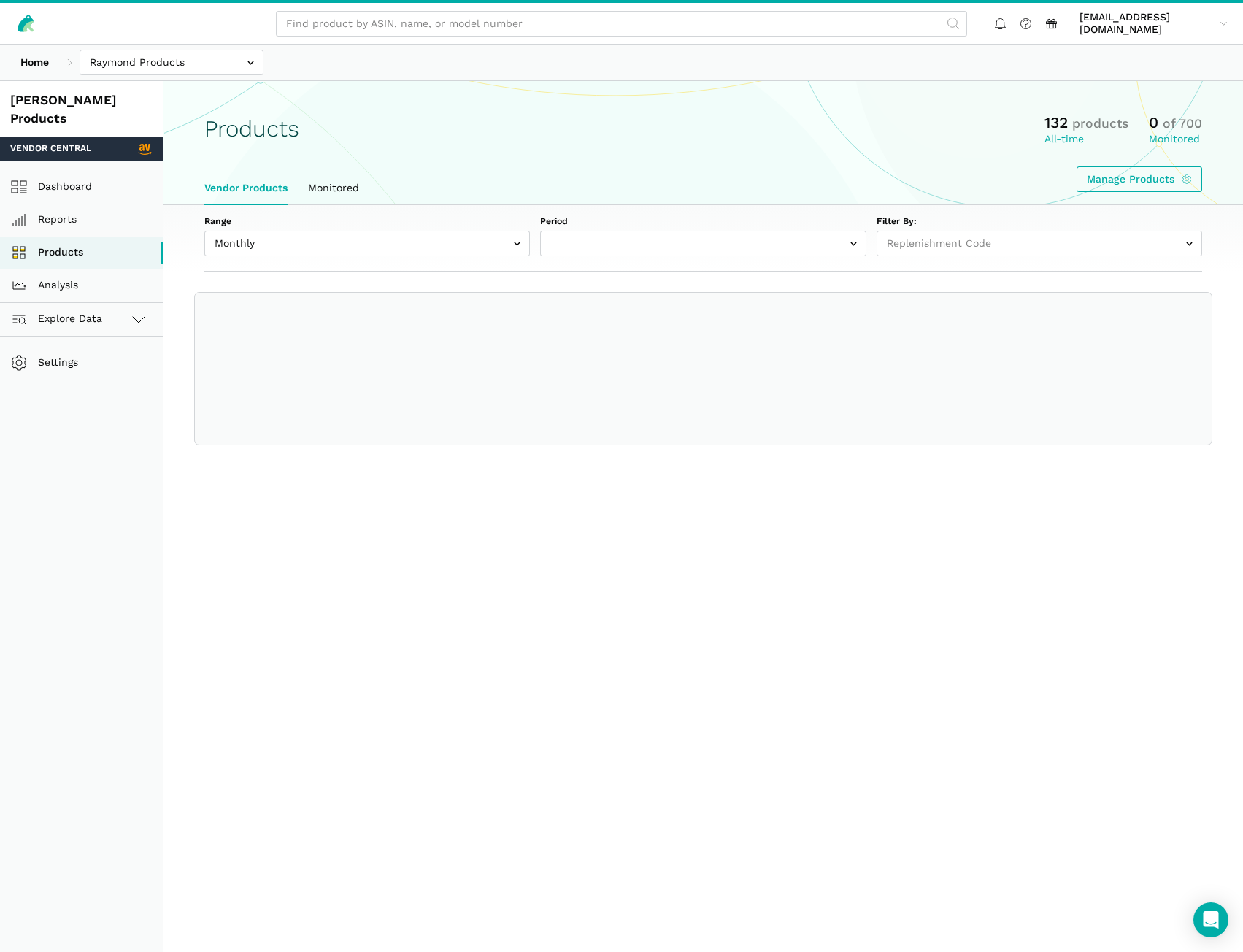
select select
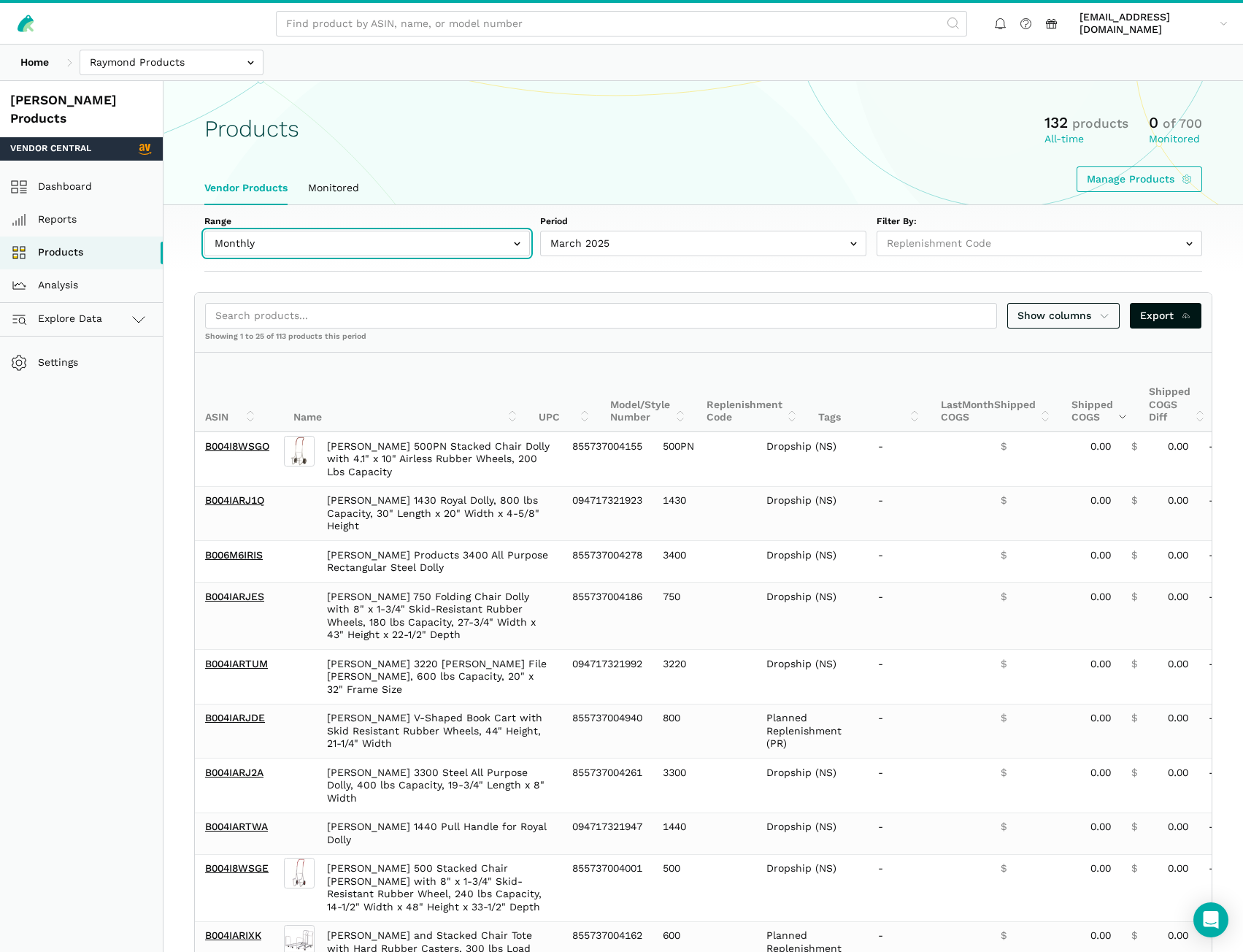
click at [403, 252] on input "text" at bounding box center [367, 243] width 325 height 26
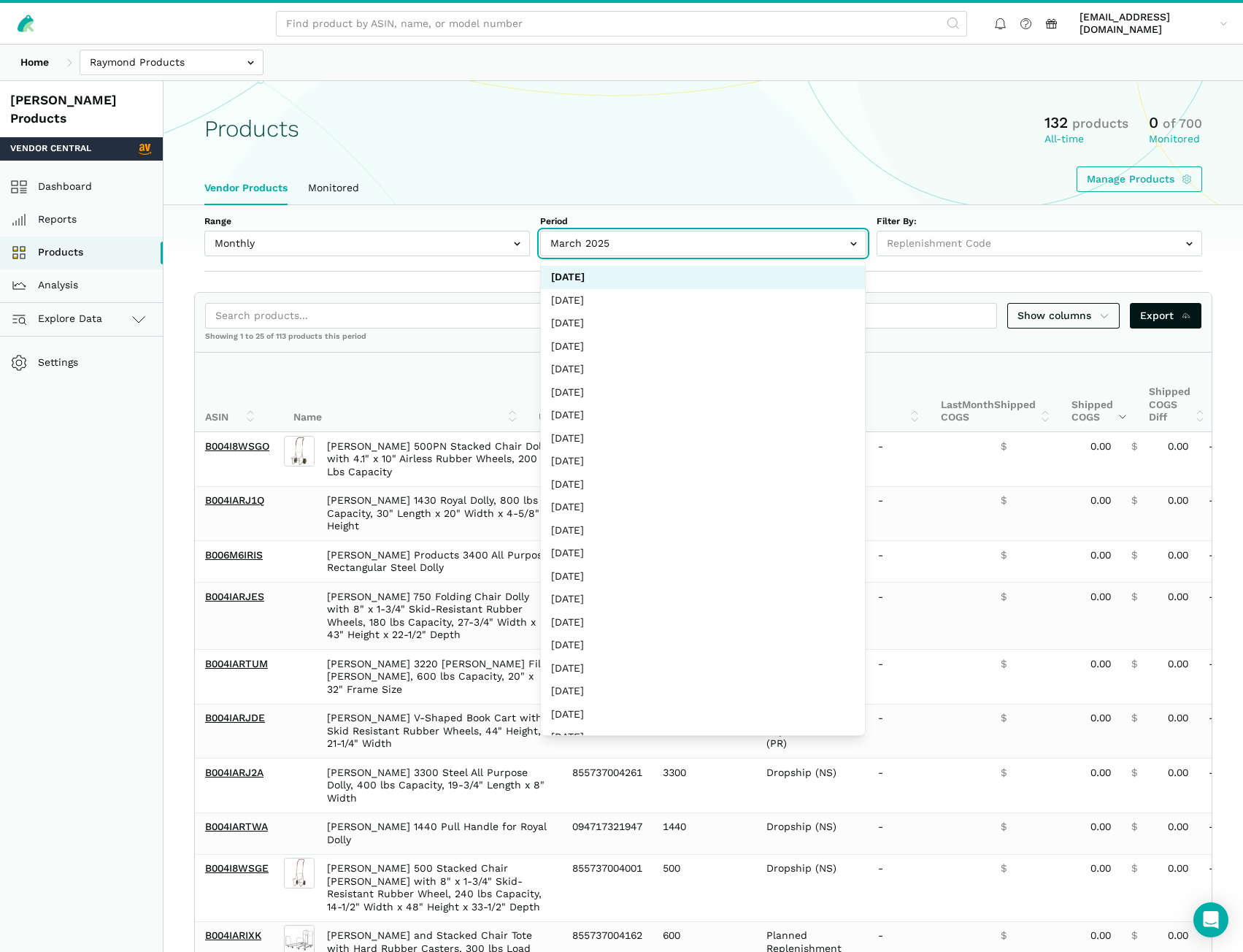
click at [619, 250] on input "text" at bounding box center [703, 243] width 325 height 26
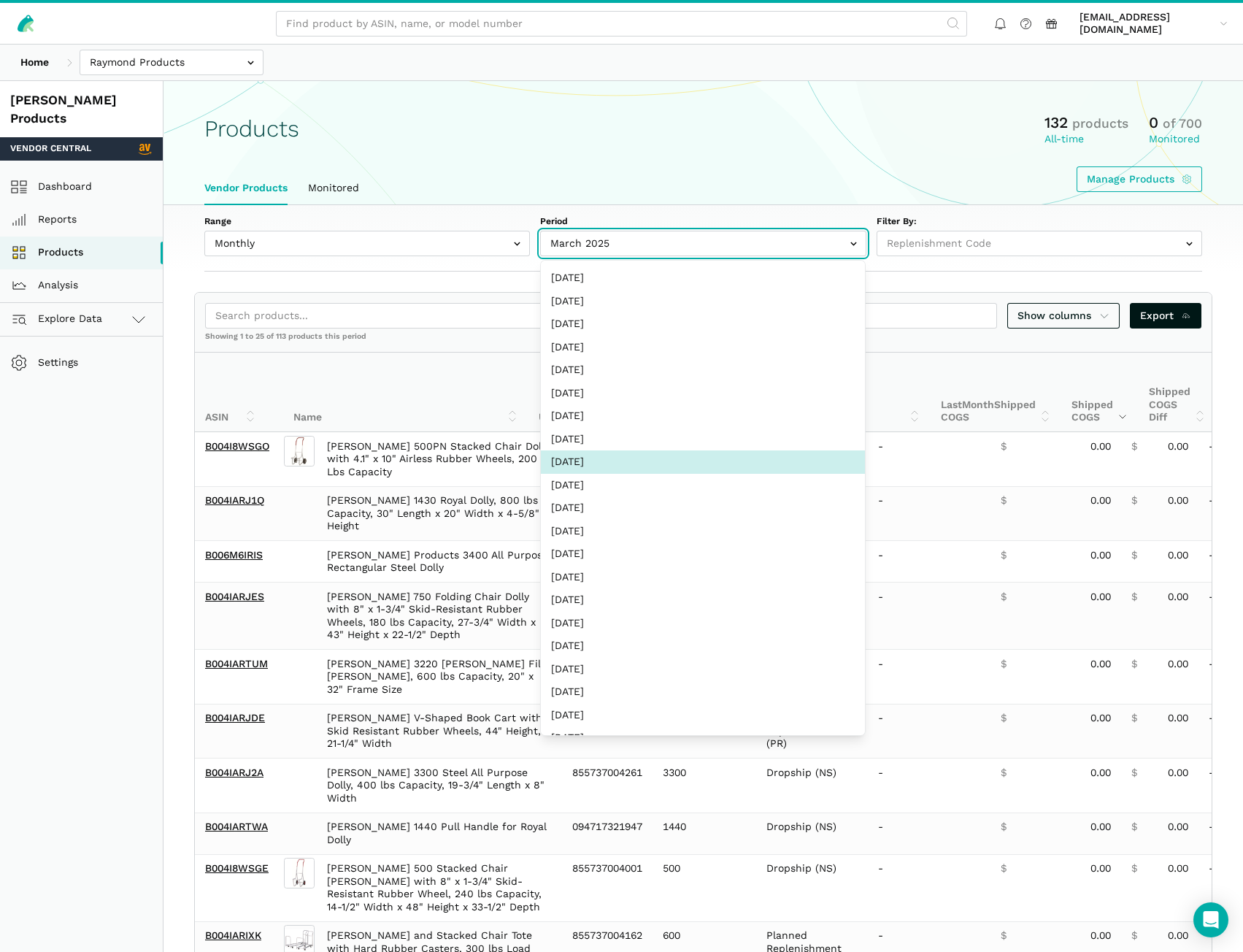
scroll to position [219, 0]
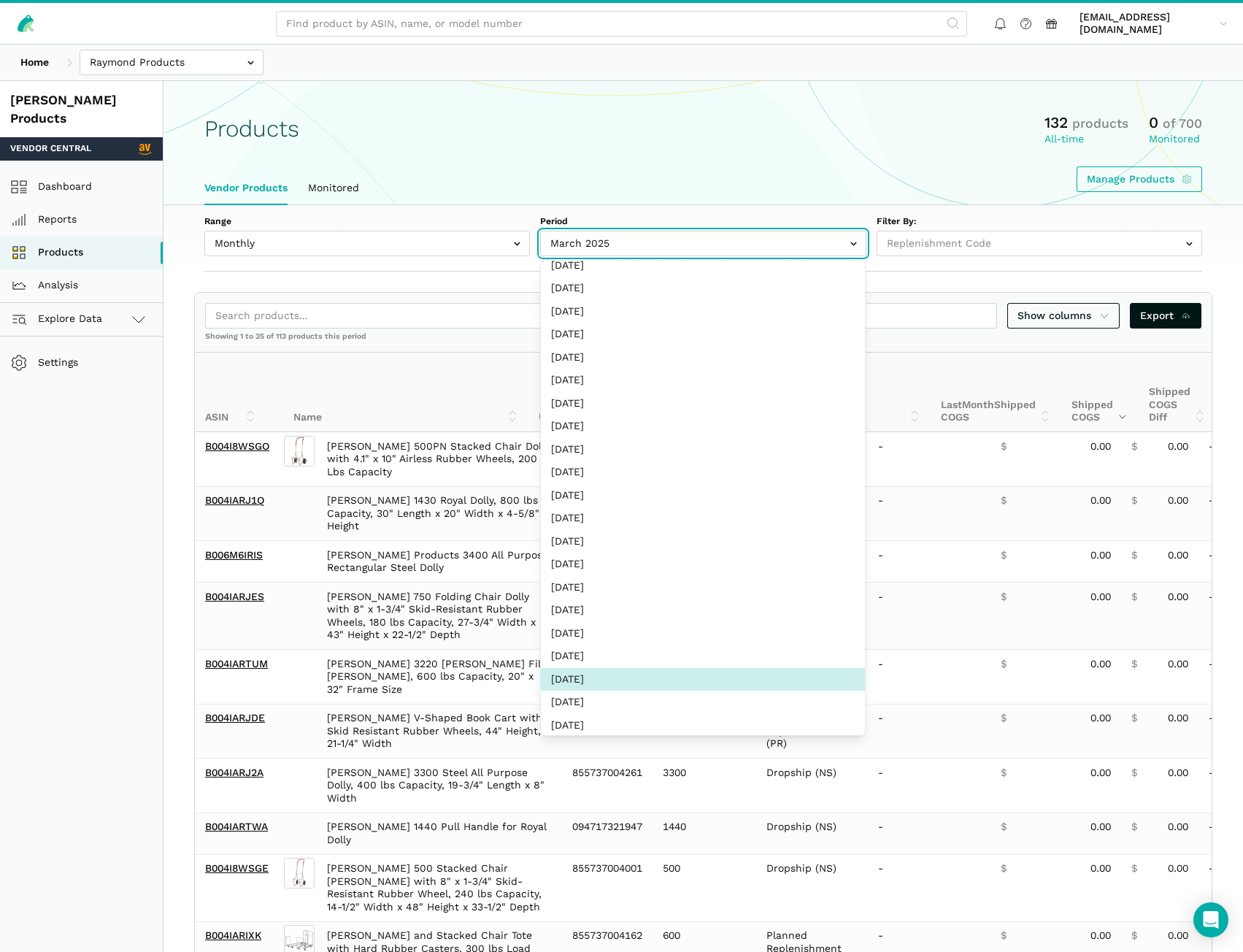
select select "Monthly|2022-12-01"
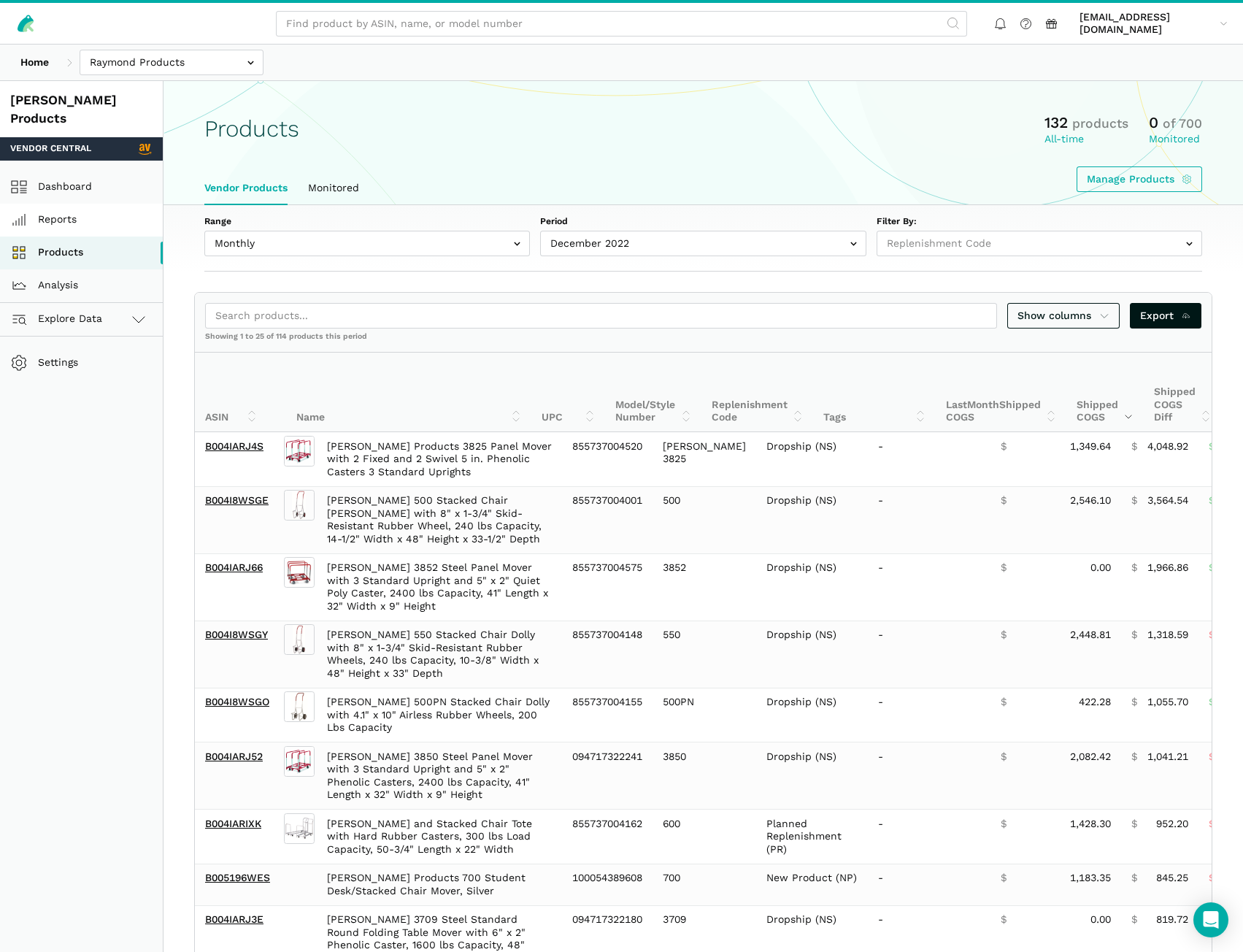
click at [64, 205] on link "Reports" at bounding box center [81, 219] width 163 height 33
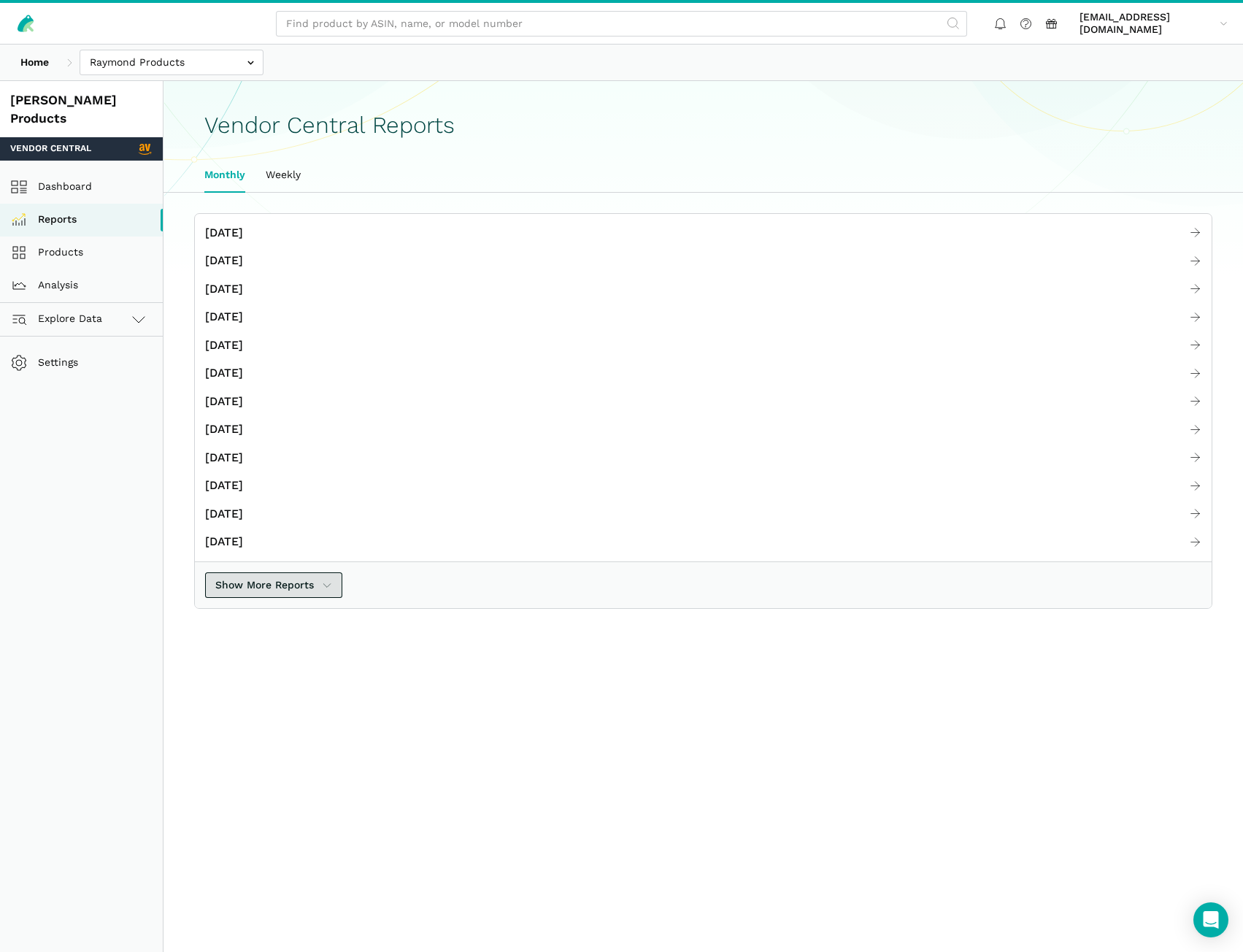
click at [284, 576] on button "Show More Reports" at bounding box center [273, 585] width 137 height 26
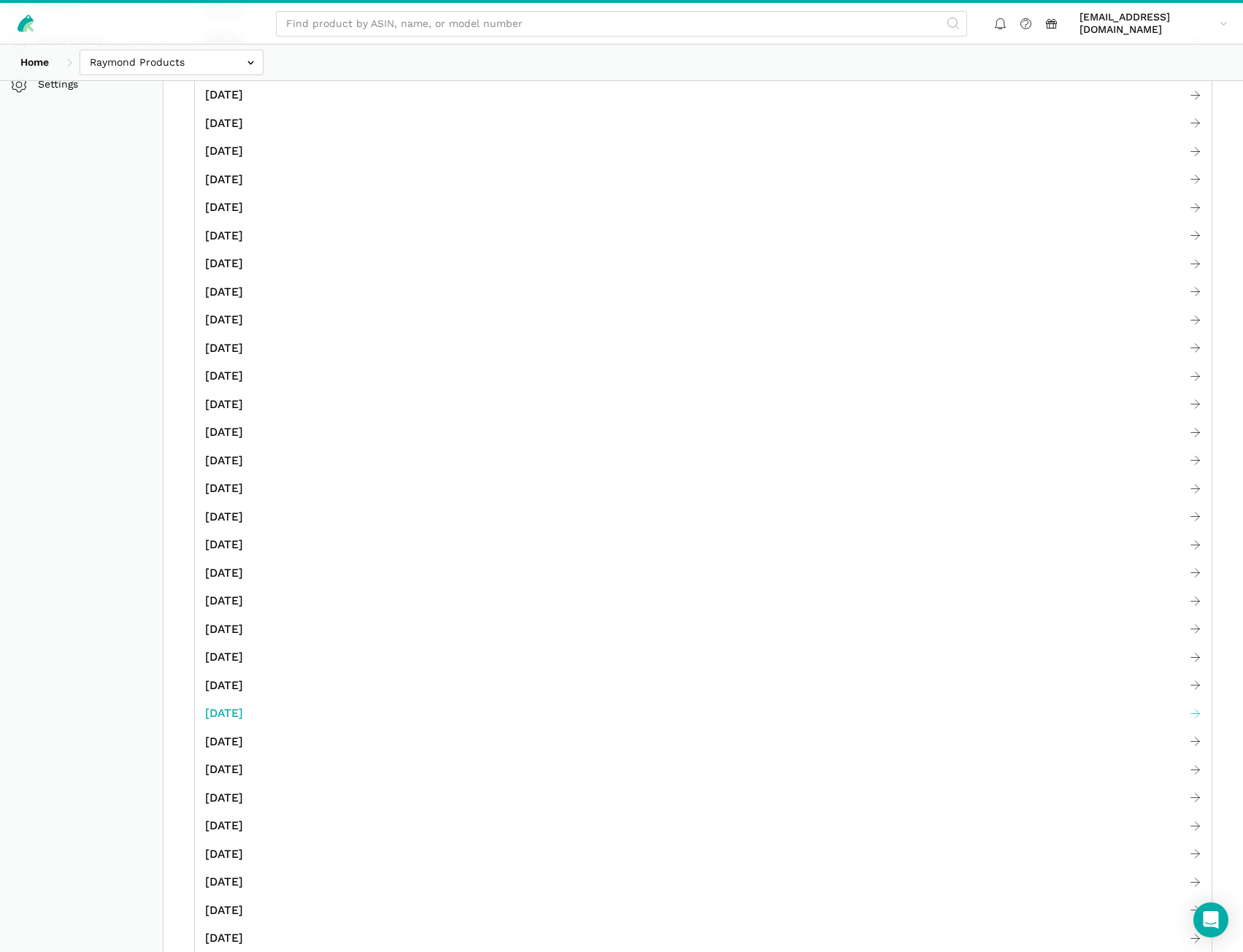
scroll to position [292, 0]
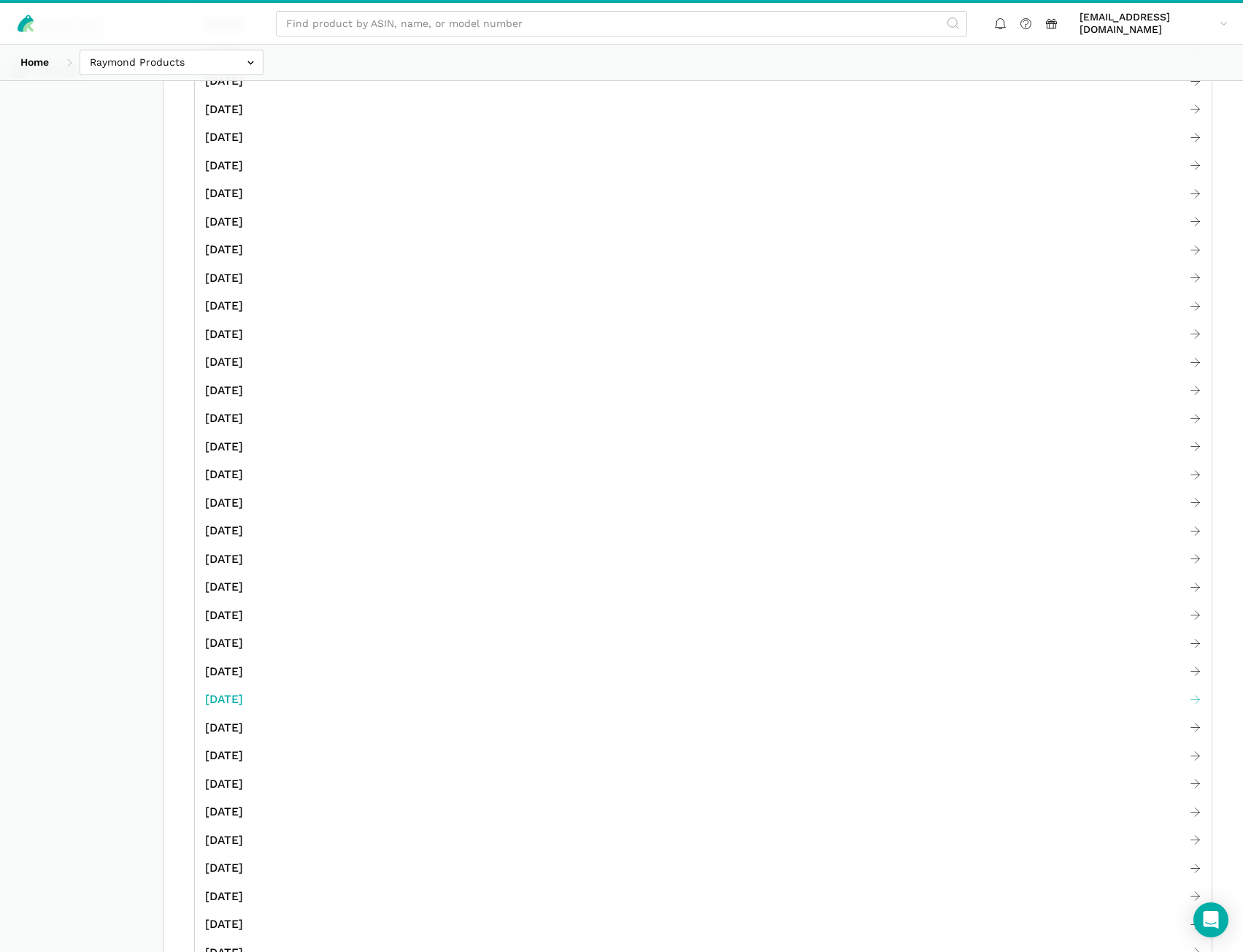
click at [243, 699] on span "[DATE]" at bounding box center [224, 699] width 38 height 18
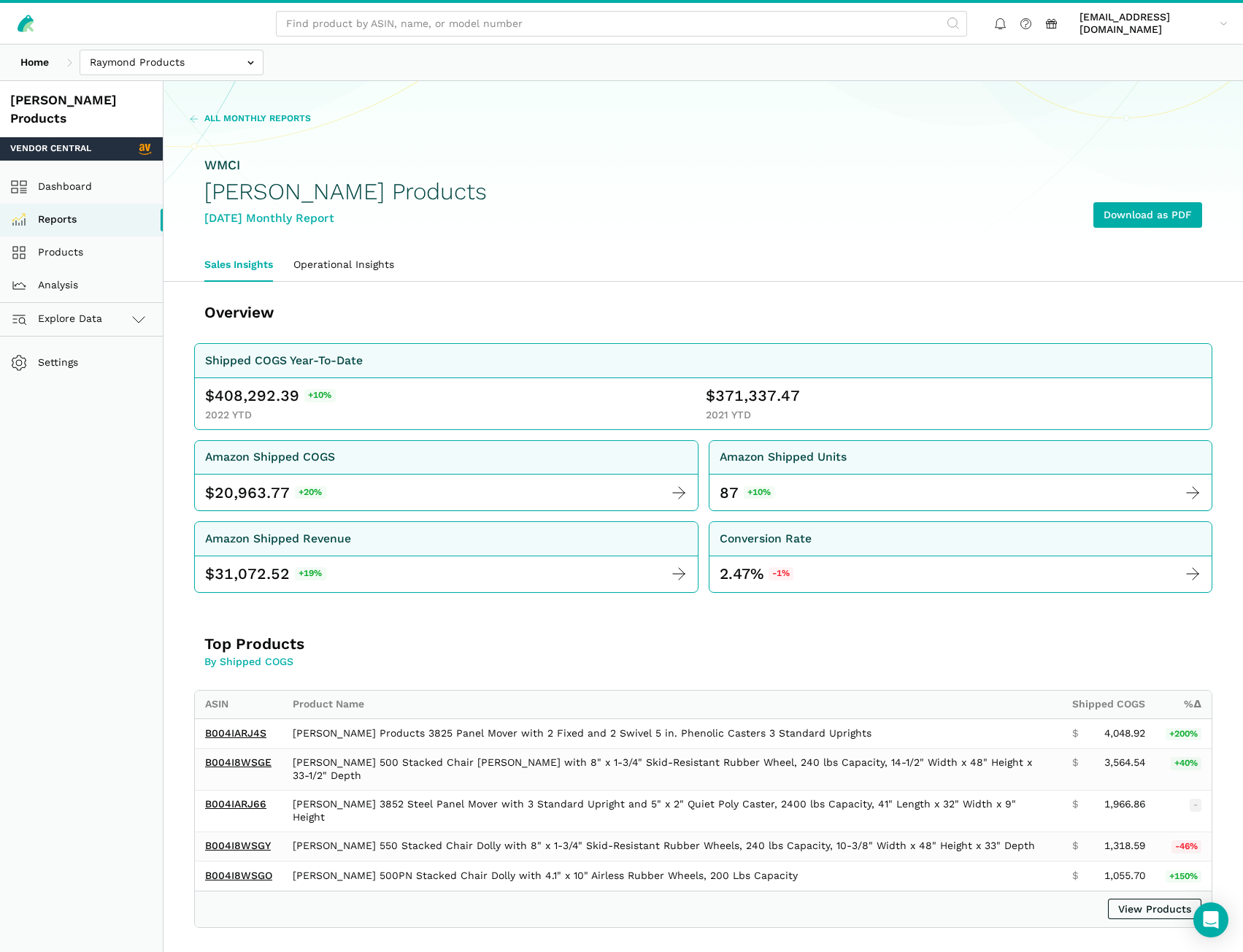
click at [262, 116] on span "All Monthly Reports" at bounding box center [258, 119] width 107 height 13
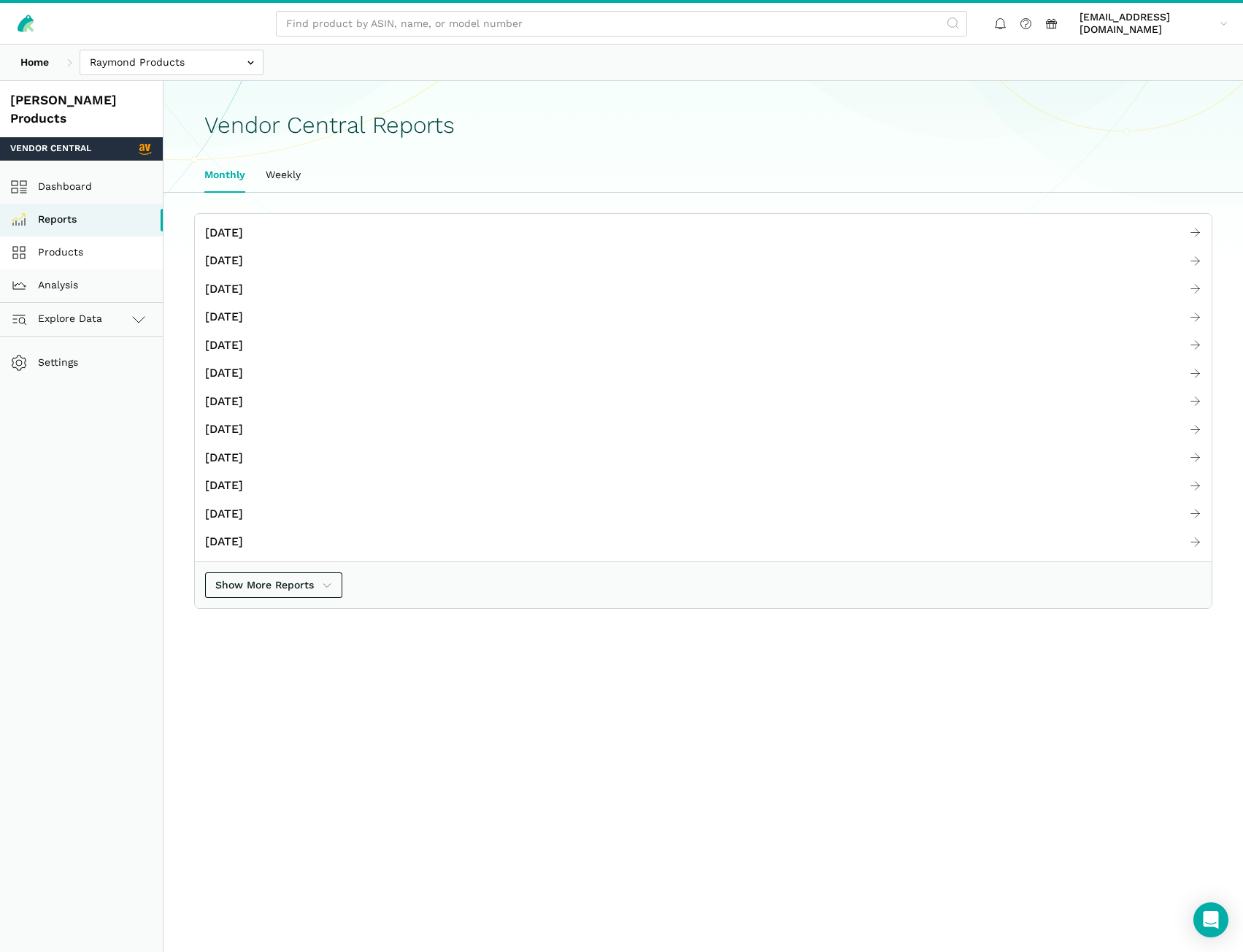
click at [109, 237] on link "Products" at bounding box center [81, 253] width 163 height 33
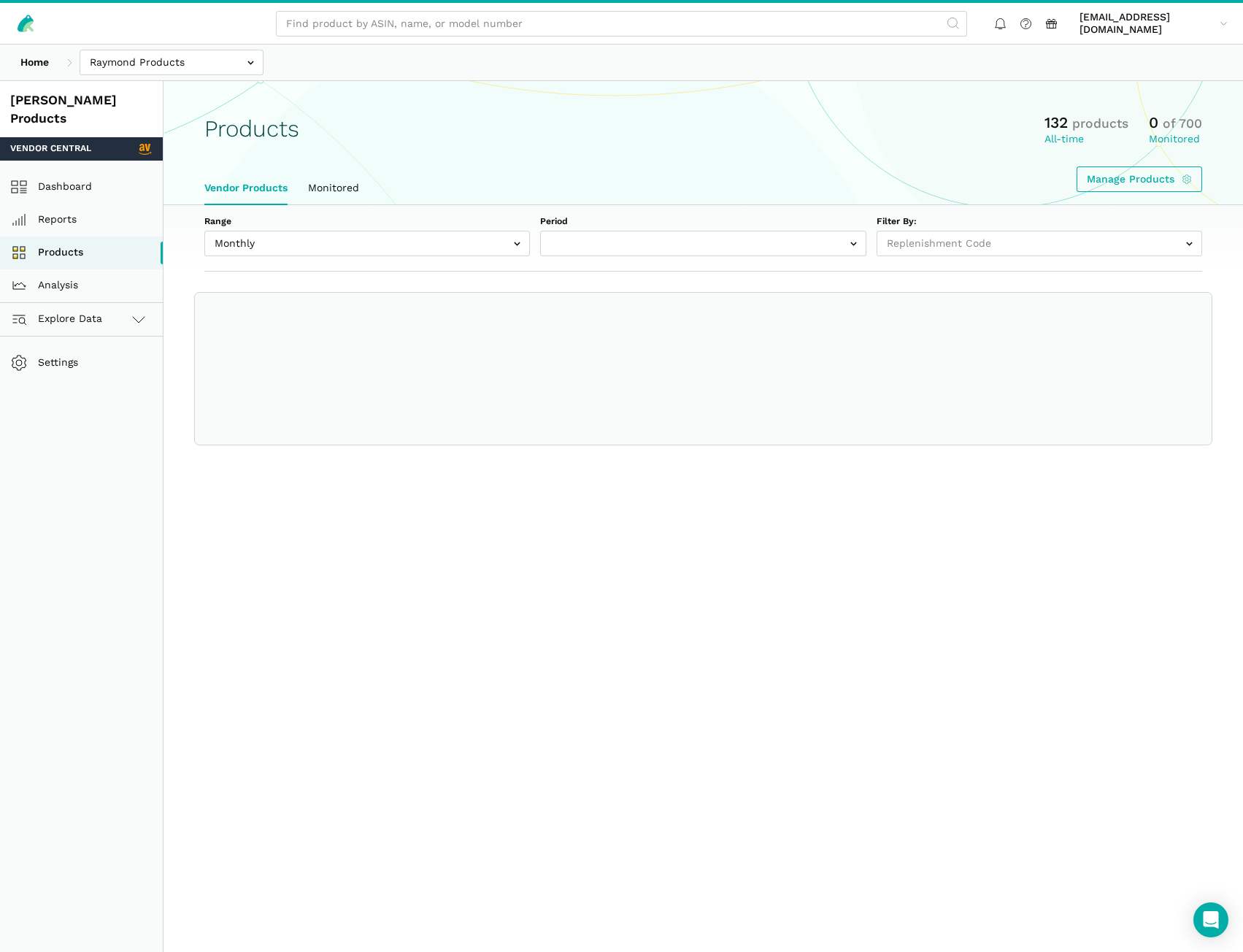
select select
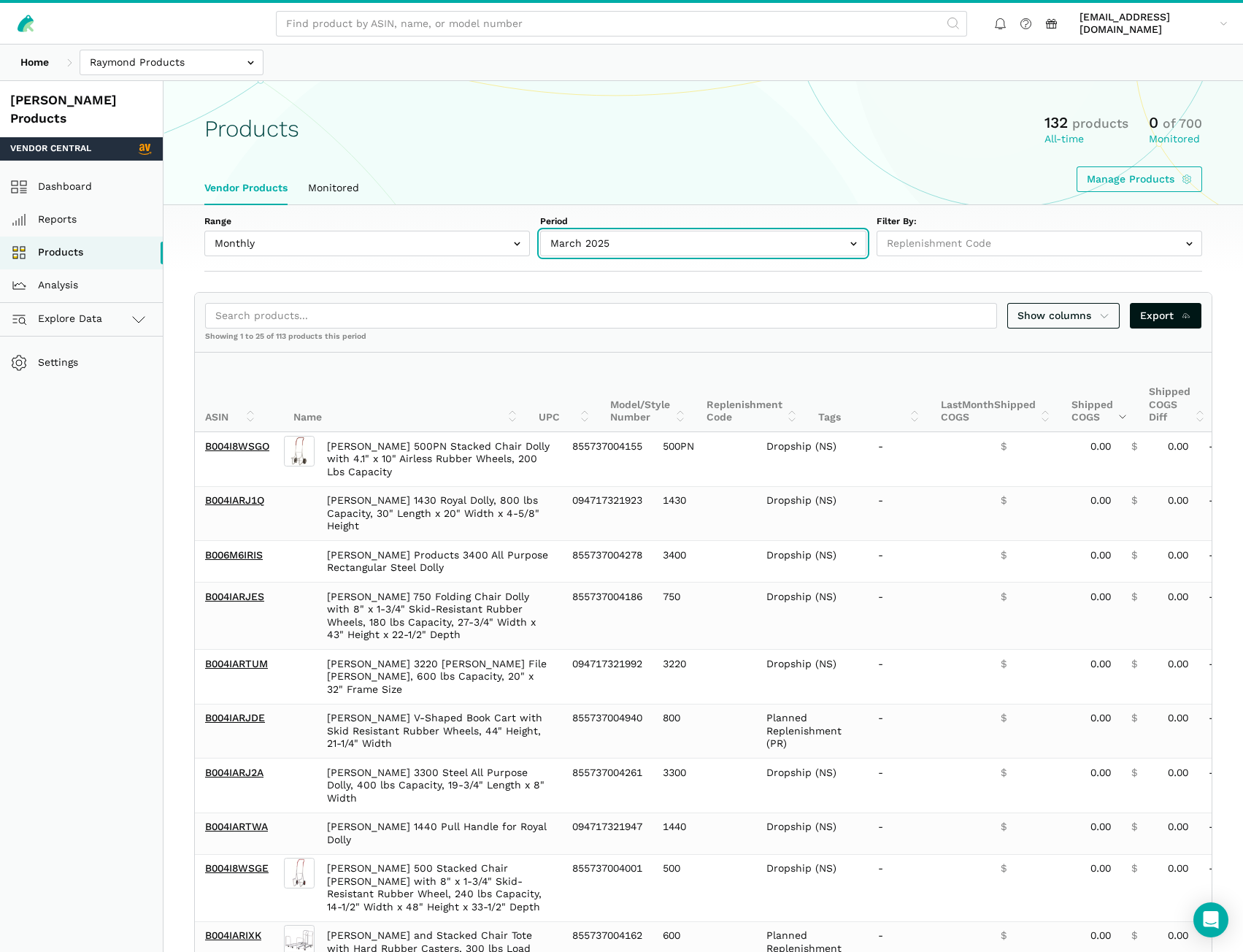
click at [623, 242] on input "text" at bounding box center [703, 243] width 325 height 26
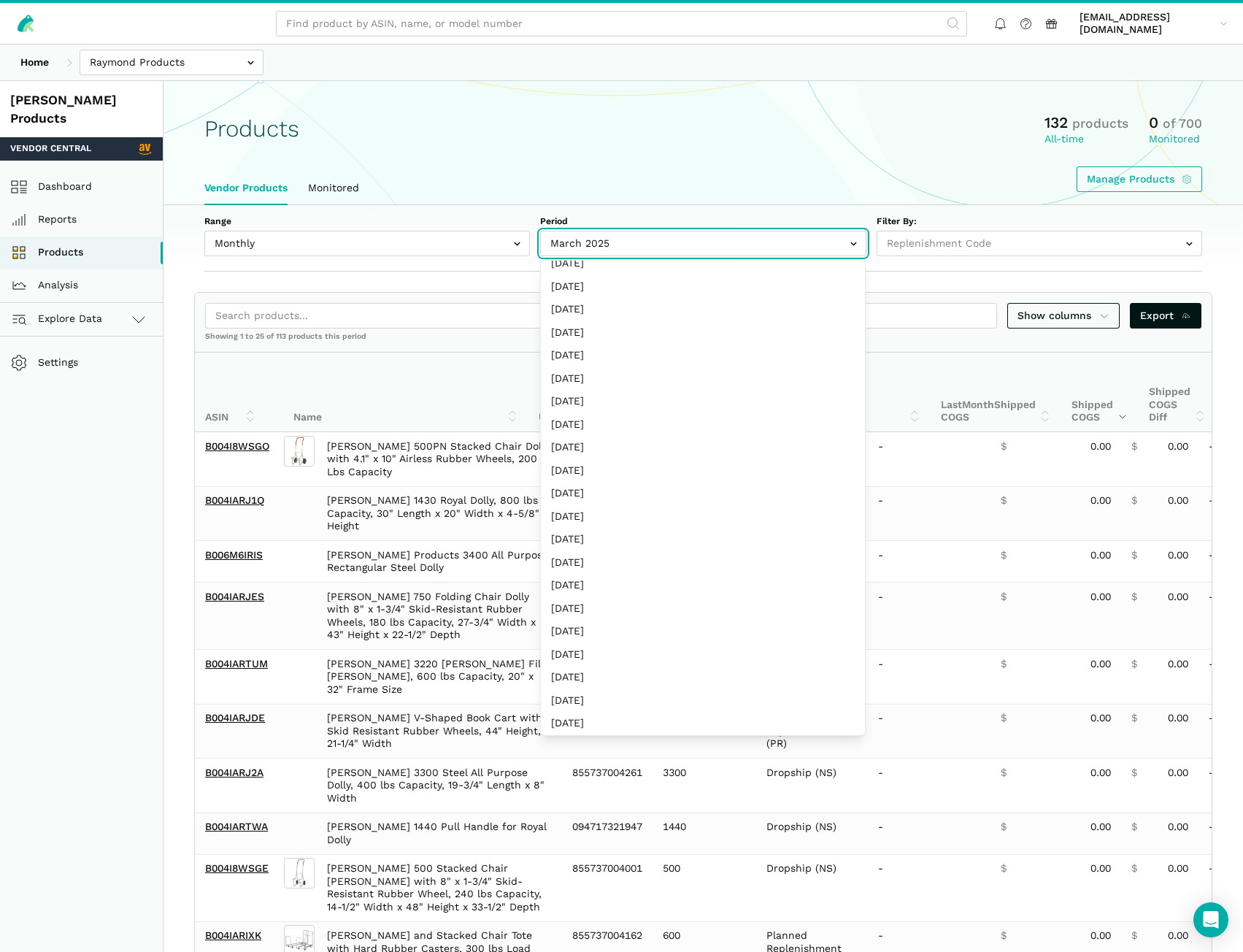
scroll to position [803, 0]
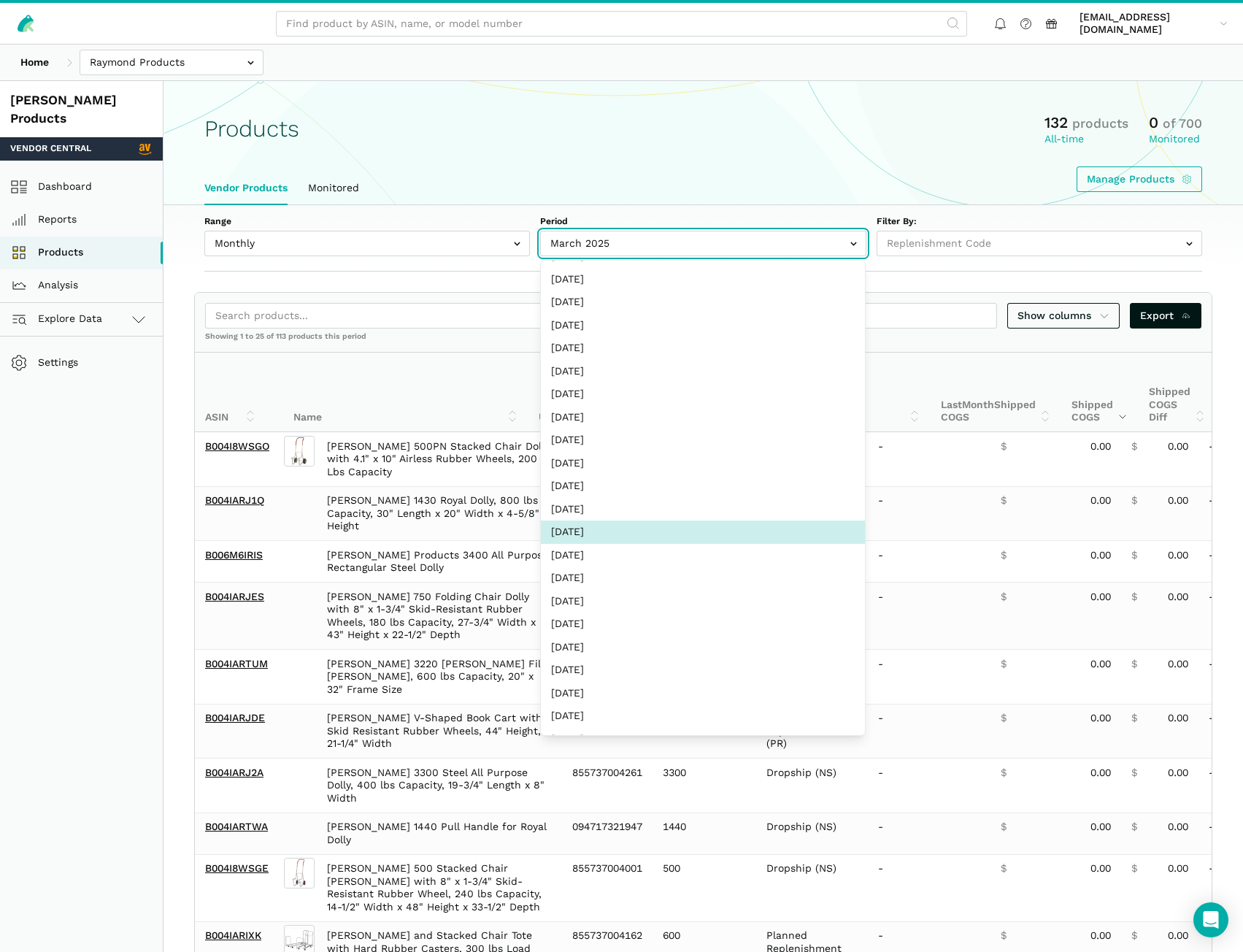
select select "Monthly|2021-05-01"
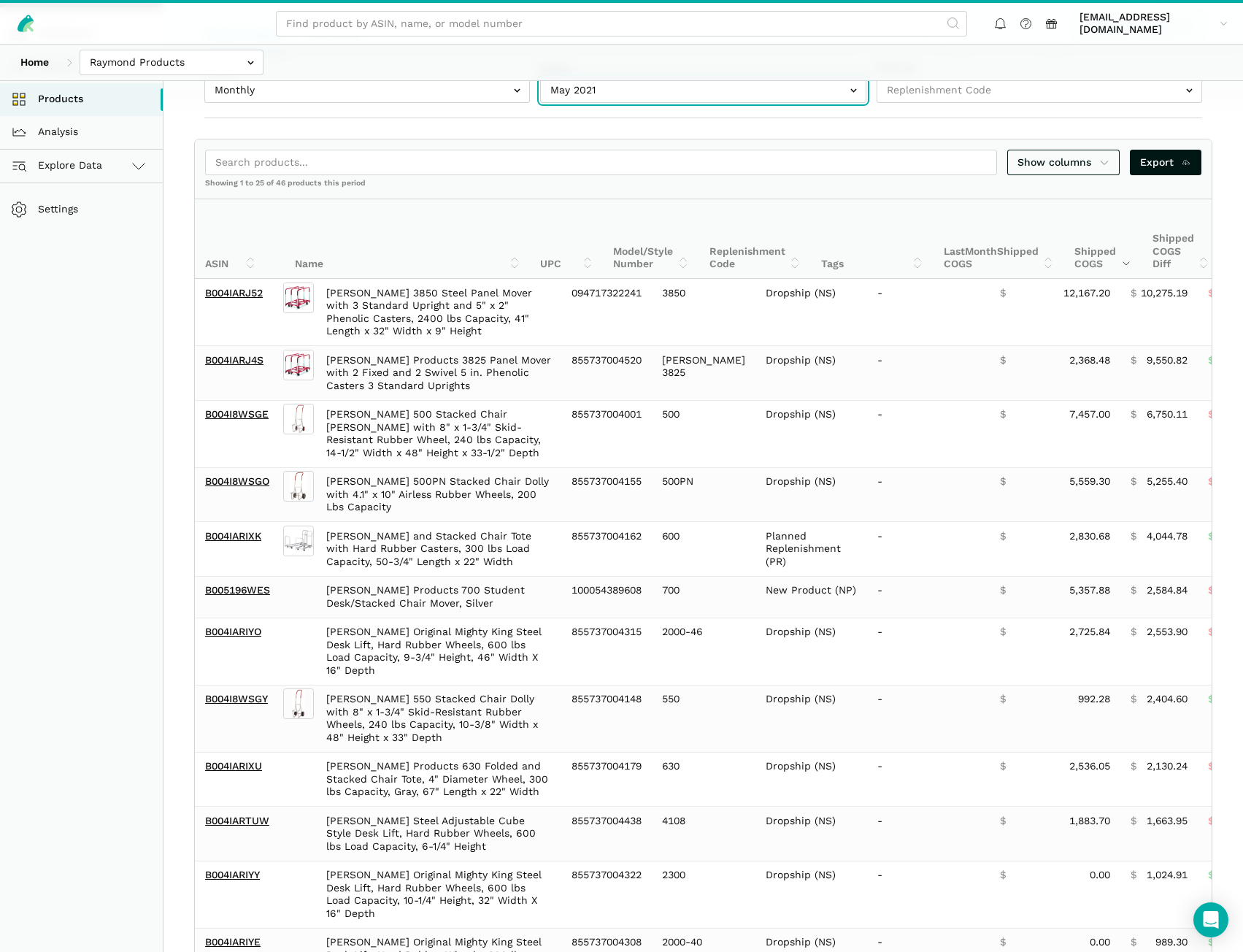
scroll to position [146, 0]
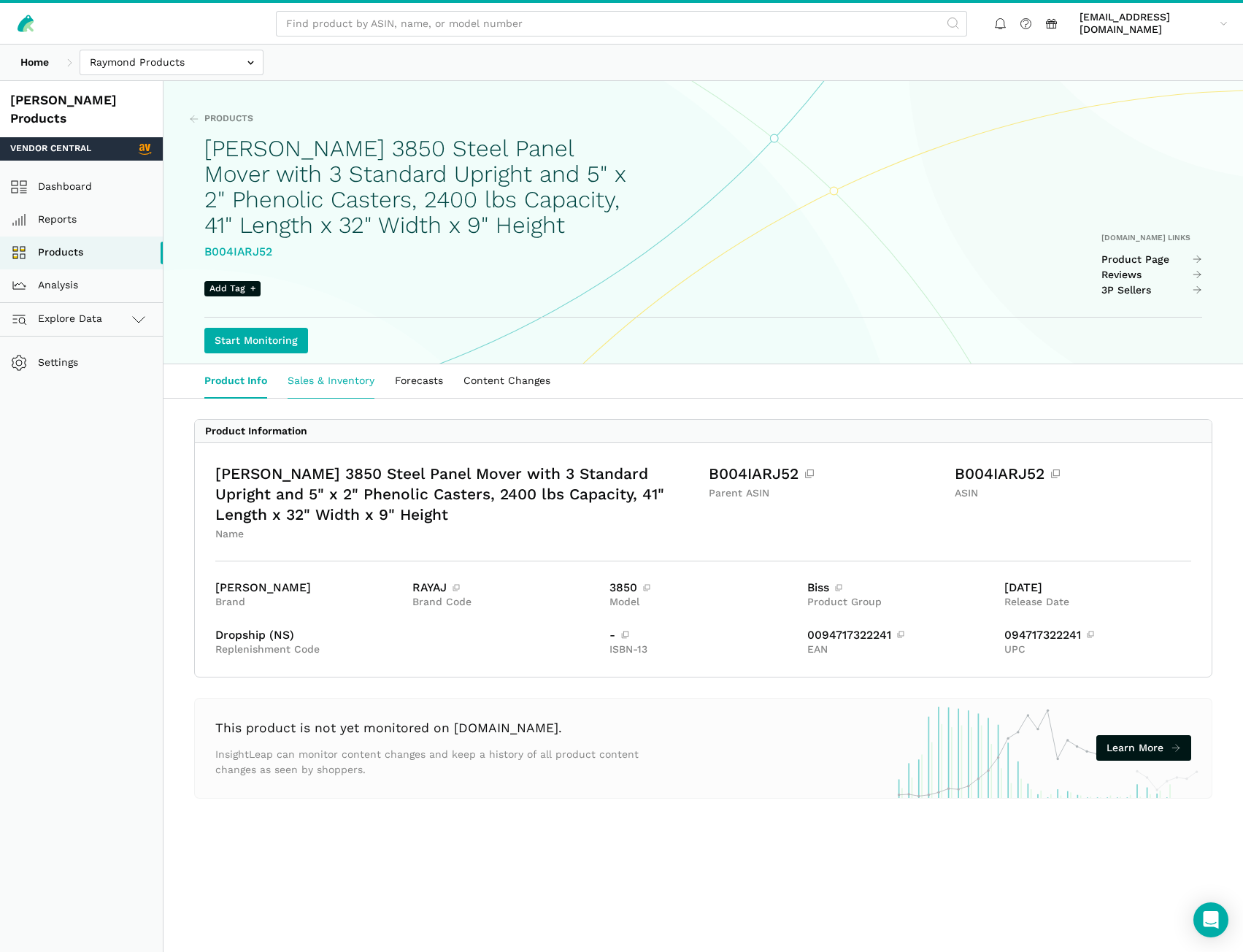
drag, startPoint x: 350, startPoint y: 380, endPoint x: 340, endPoint y: 379, distance: 10.0
click at [350, 380] on link "Sales & Inventory" at bounding box center [331, 381] width 108 height 33
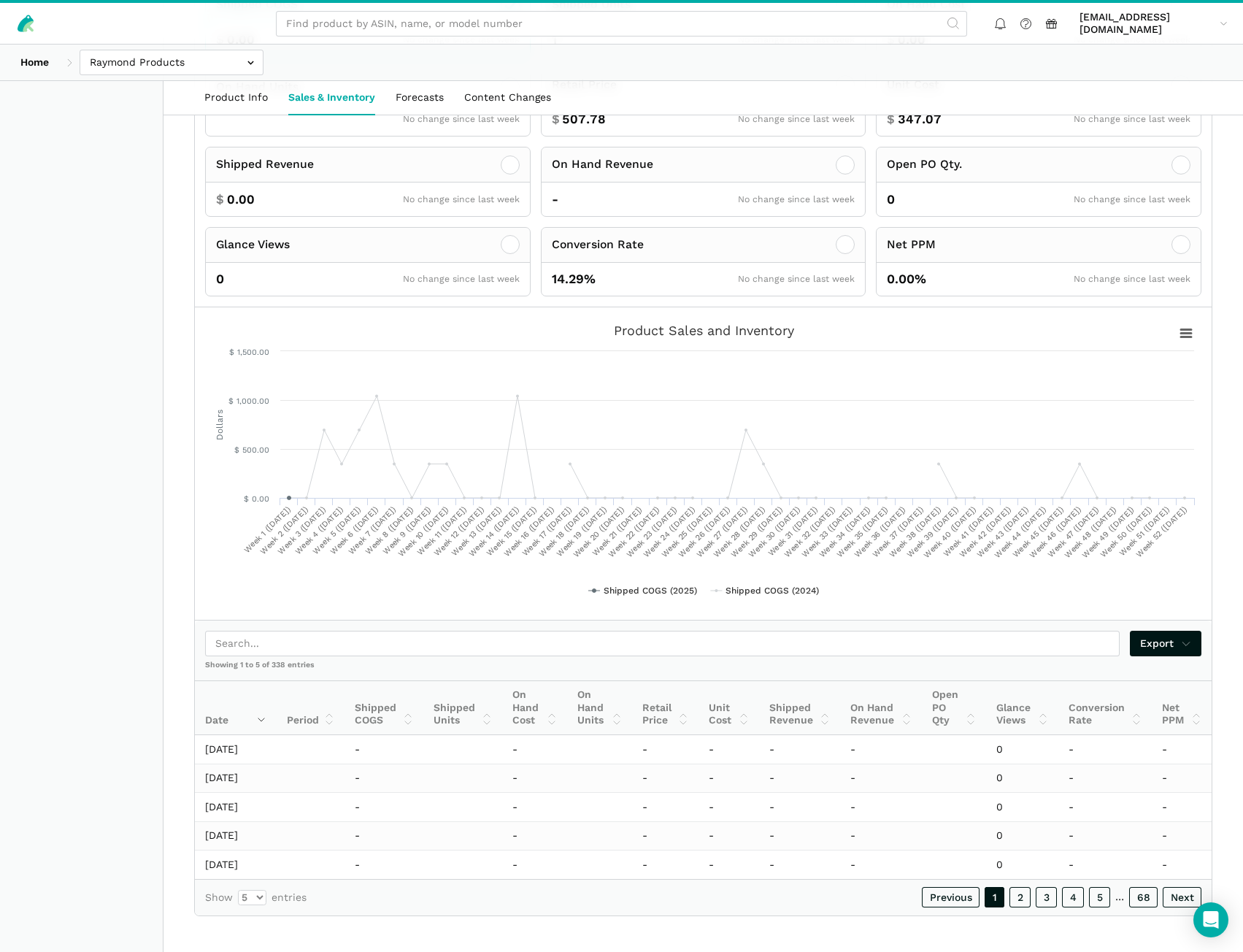
scroll to position [471, 0]
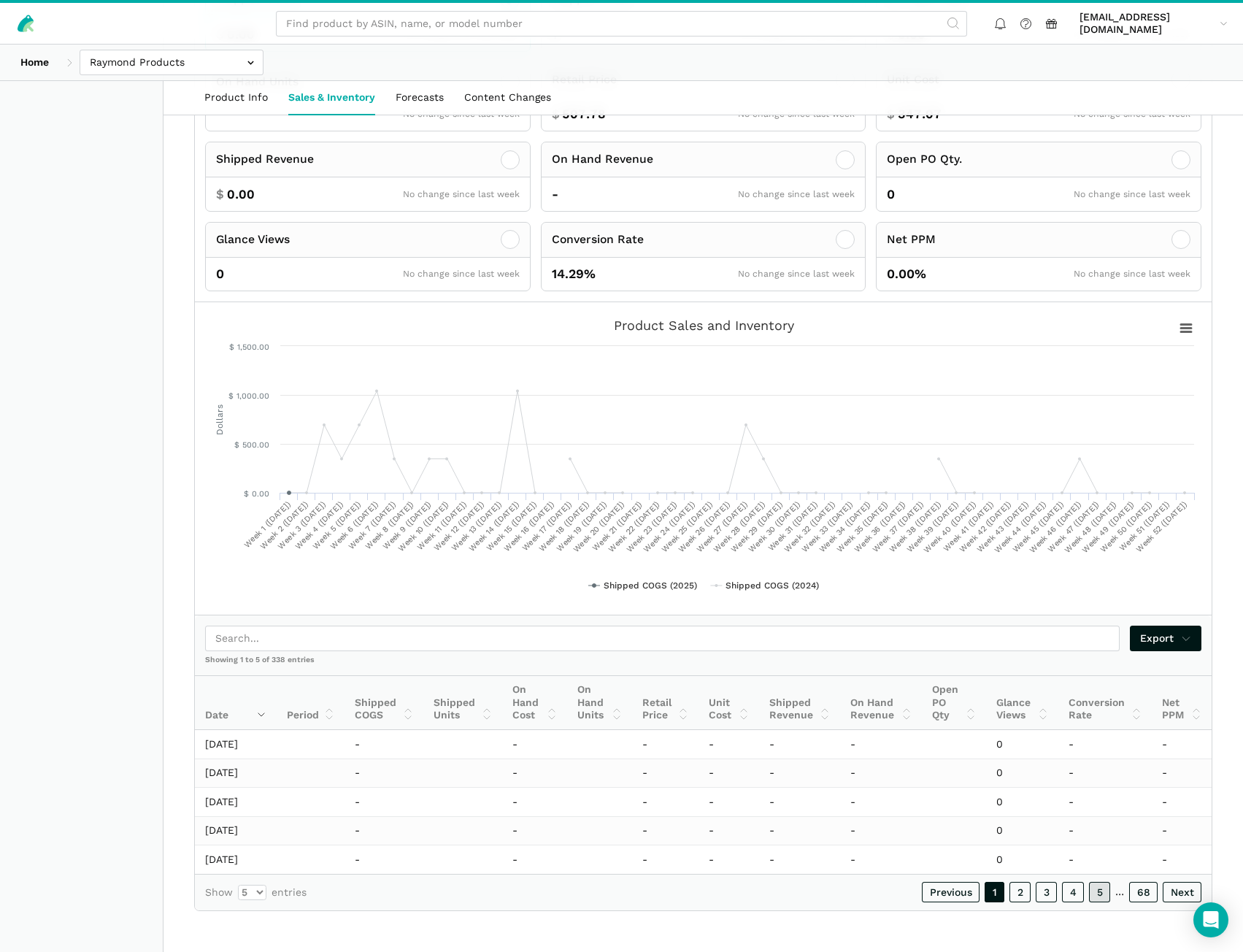
click at [1094, 896] on link "5" at bounding box center [1099, 892] width 22 height 21
click at [1107, 896] on link "6" at bounding box center [1099, 892] width 22 height 21
click at [1104, 896] on link "7" at bounding box center [1099, 893] width 22 height 21
click at [1104, 896] on link "8" at bounding box center [1099, 892] width 22 height 21
click at [1104, 896] on link "10" at bounding box center [1097, 892] width 26 height 21
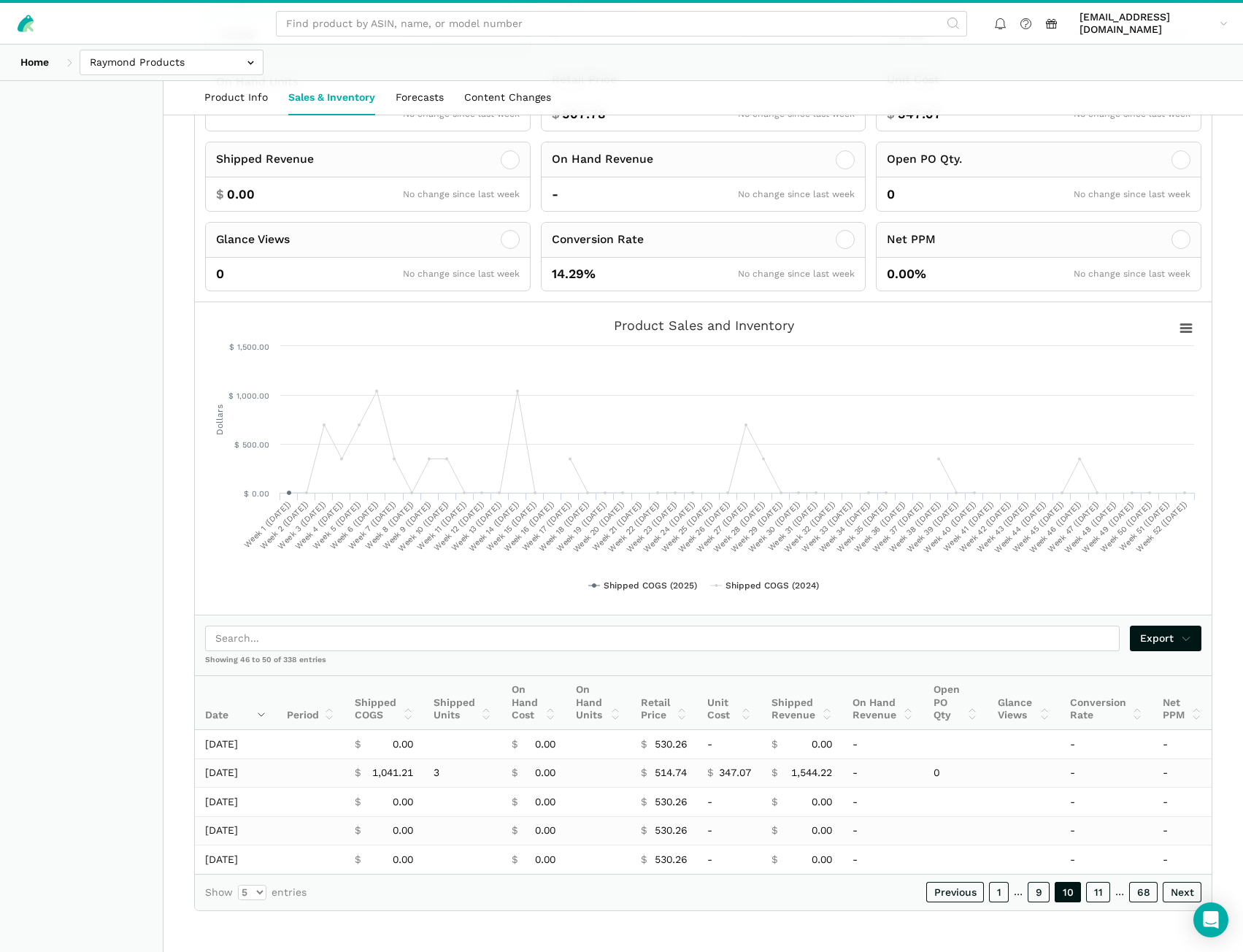
click at [1104, 896] on link "11" at bounding box center [1098, 892] width 24 height 21
click at [1104, 896] on link "13" at bounding box center [1098, 892] width 26 height 21
click at [1104, 896] on link "14" at bounding box center [1097, 892] width 26 height 21
click at [1104, 896] on link "15" at bounding box center [1098, 892] width 26 height 21
click at [1104, 896] on link "17" at bounding box center [1098, 892] width 26 height 21
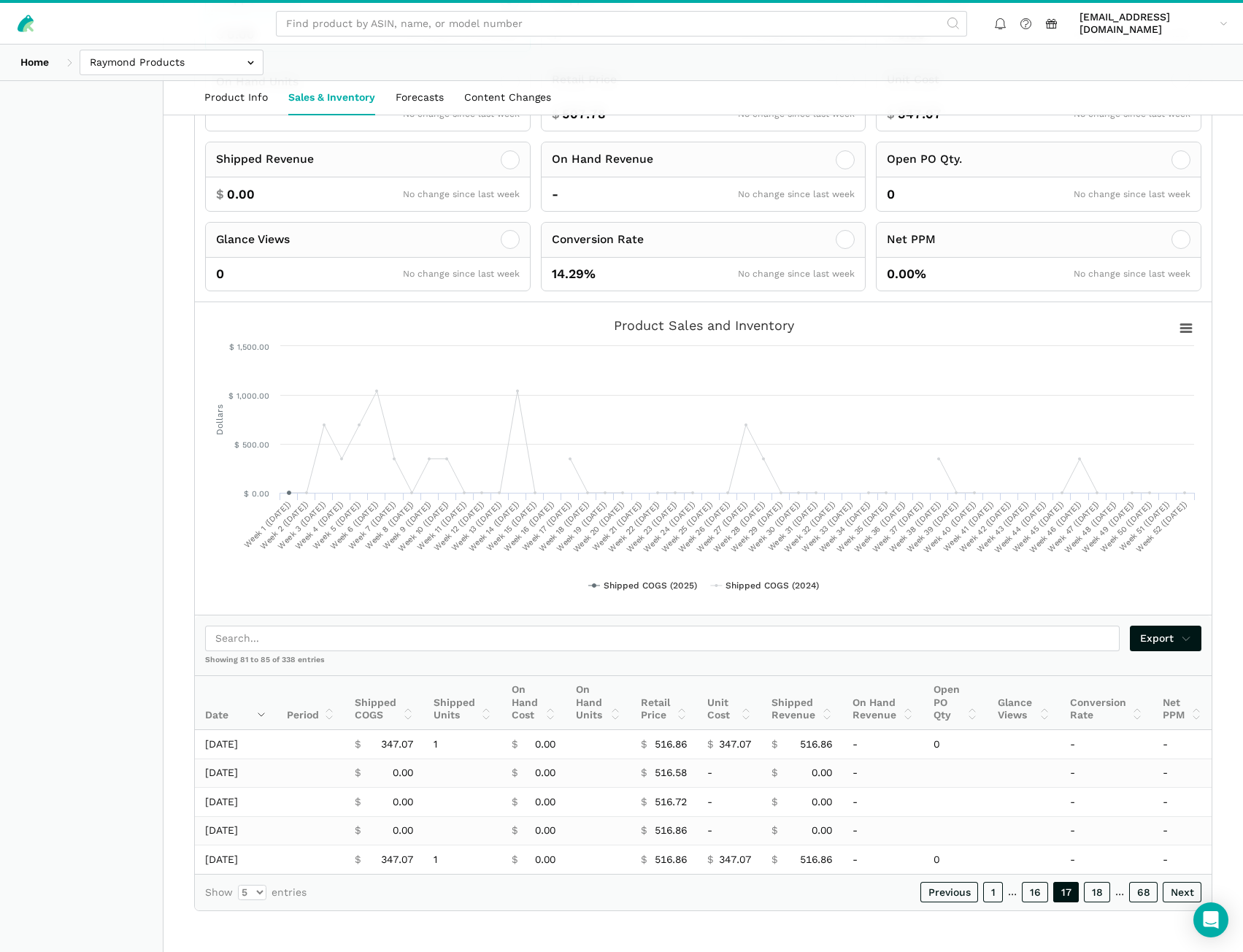
click at [1104, 896] on link "18" at bounding box center [1097, 892] width 26 height 21
click at [1104, 896] on link "20" at bounding box center [1096, 892] width 28 height 21
click at [1104, 896] on link "21" at bounding box center [1098, 892] width 26 height 21
click at [1104, 896] on link "22" at bounding box center [1097, 892] width 27 height 21
click at [1104, 896] on link "24" at bounding box center [1096, 892] width 28 height 21
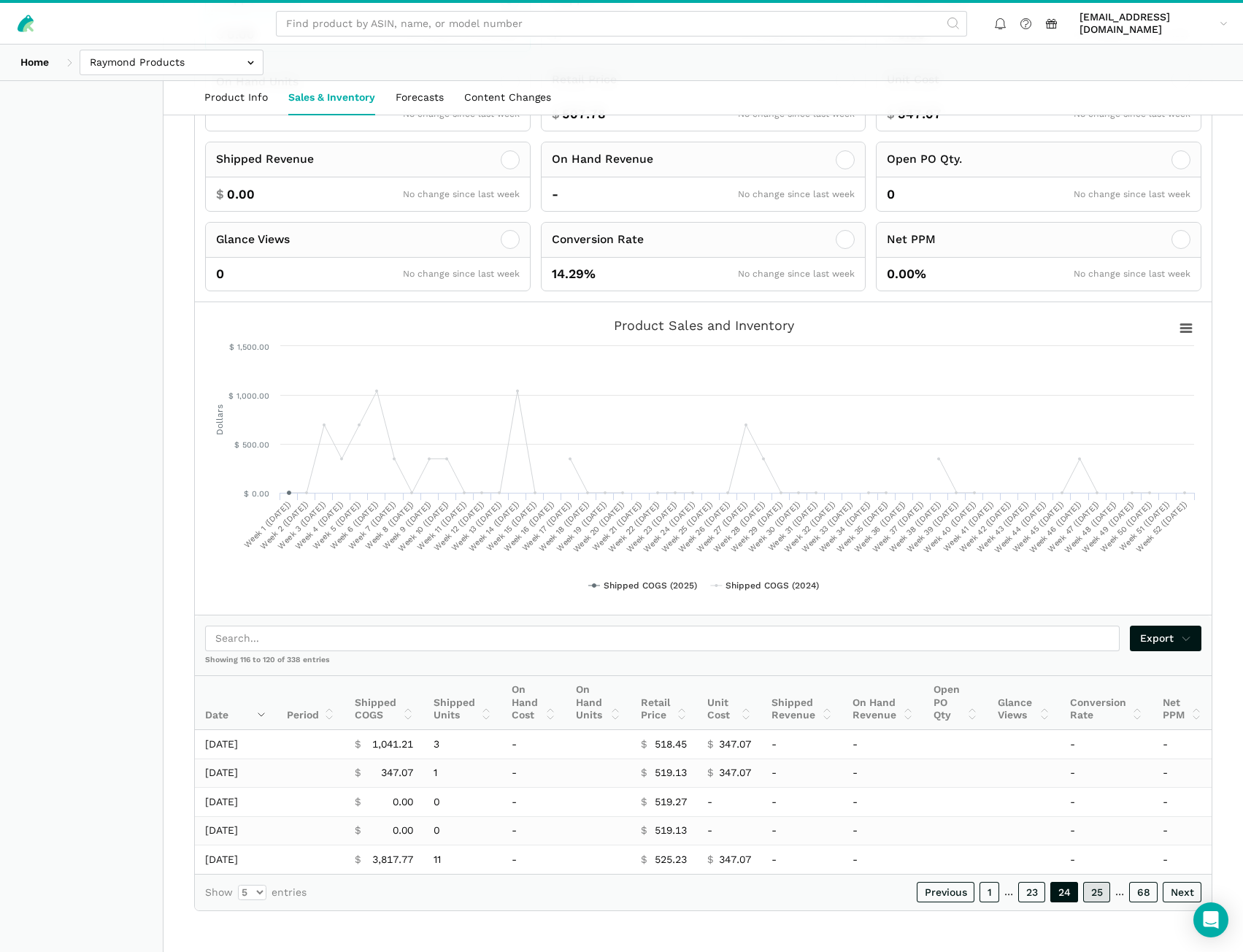
click at [1104, 896] on link "25" at bounding box center [1097, 892] width 27 height 21
click at [1104, 896] on link "26" at bounding box center [1096, 892] width 28 height 21
click at [1104, 896] on link "28" at bounding box center [1096, 892] width 28 height 21
click at [1104, 896] on link "29" at bounding box center [1096, 892] width 28 height 21
click at [1104, 896] on link "30" at bounding box center [1096, 892] width 28 height 21
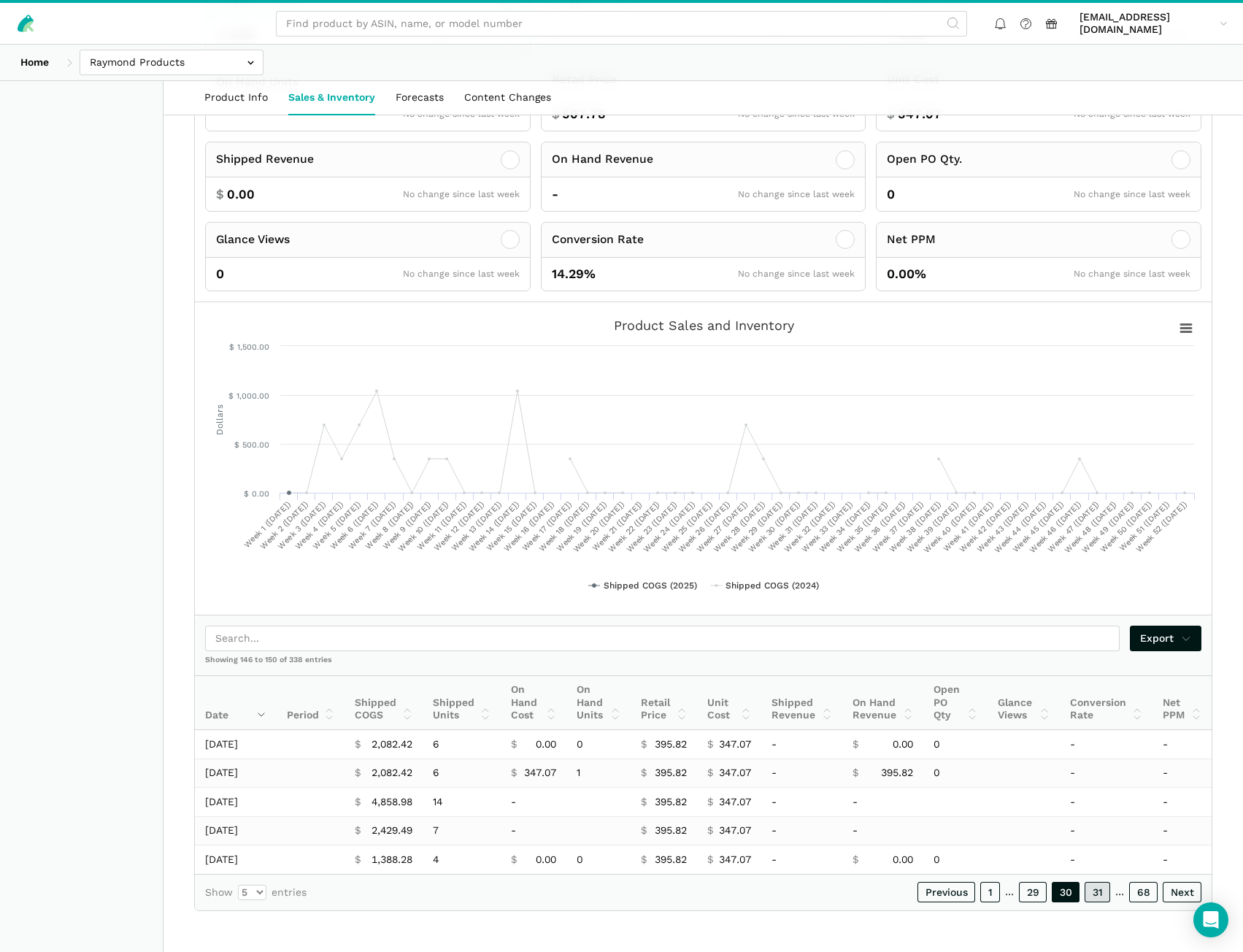
click at [1104, 896] on link "31" at bounding box center [1098, 892] width 26 height 21
click at [1104, 896] on link "32" at bounding box center [1097, 892] width 27 height 21
click at [1104, 896] on link "33" at bounding box center [1097, 892] width 27 height 21
click at [1104, 896] on link "34" at bounding box center [1096, 892] width 28 height 21
click at [1104, 896] on link "35" at bounding box center [1097, 892] width 27 height 21
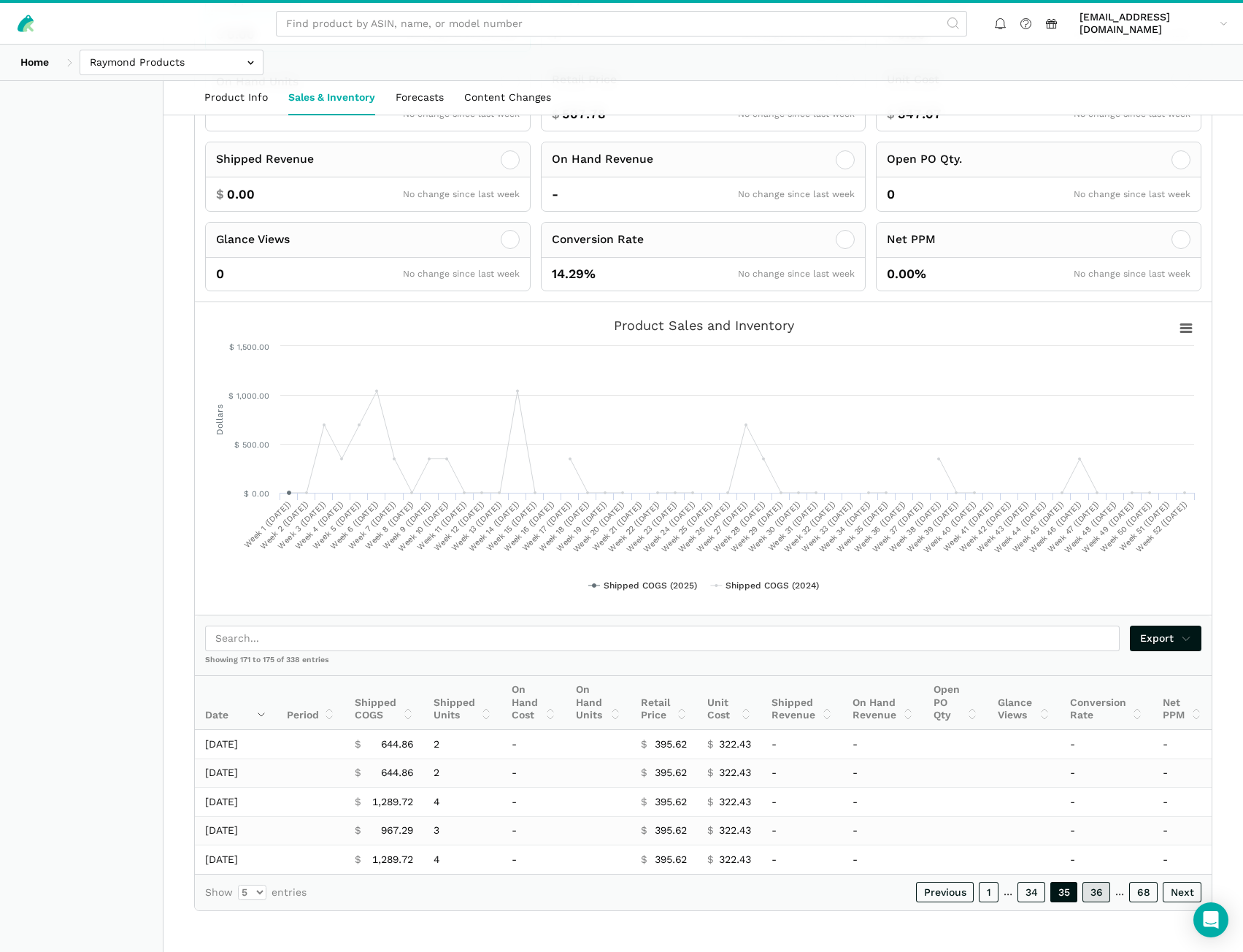
click at [1103, 896] on link "36" at bounding box center [1096, 892] width 28 height 21
click at [1103, 896] on link "37" at bounding box center [1097, 892] width 26 height 21
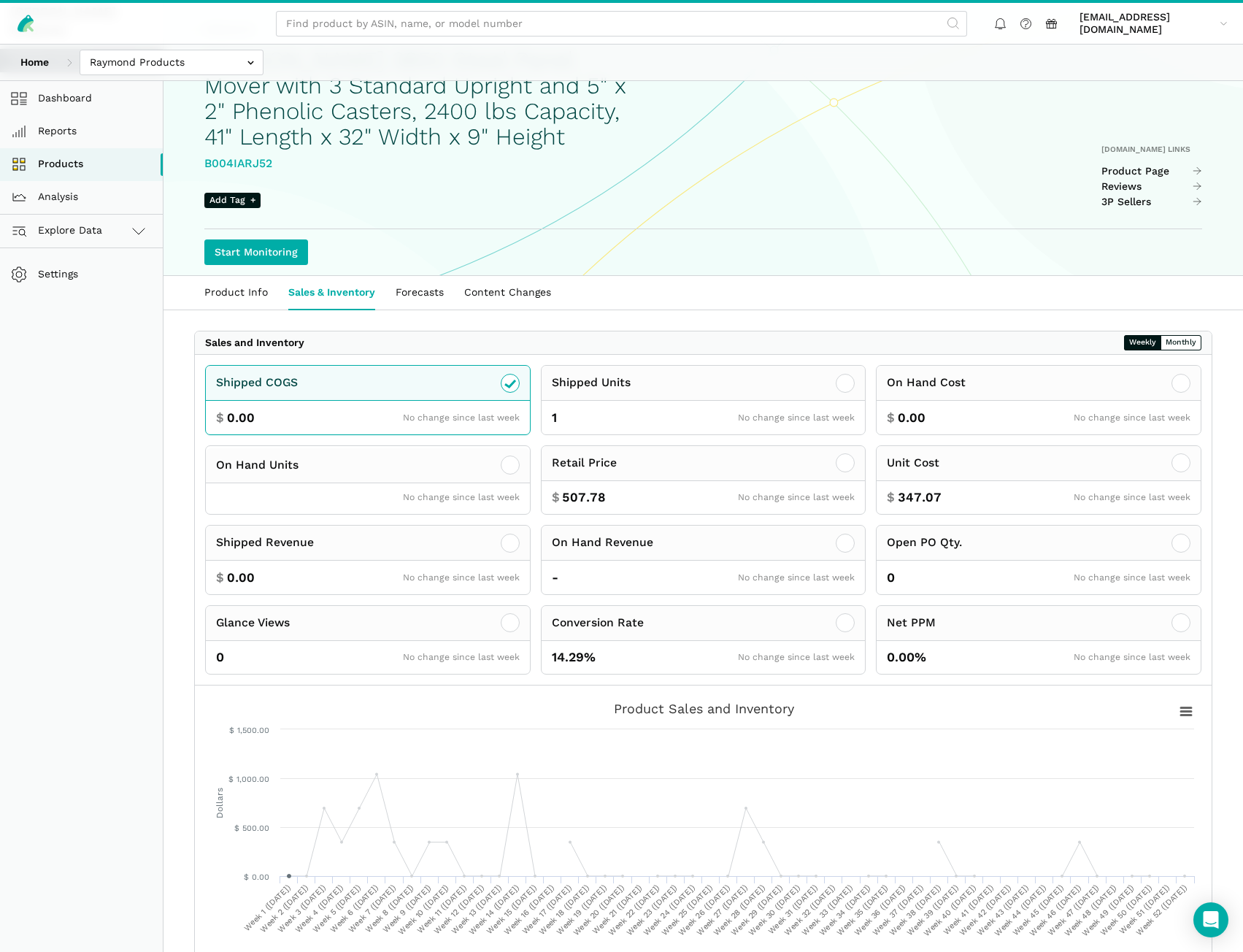
scroll to position [33, 0]
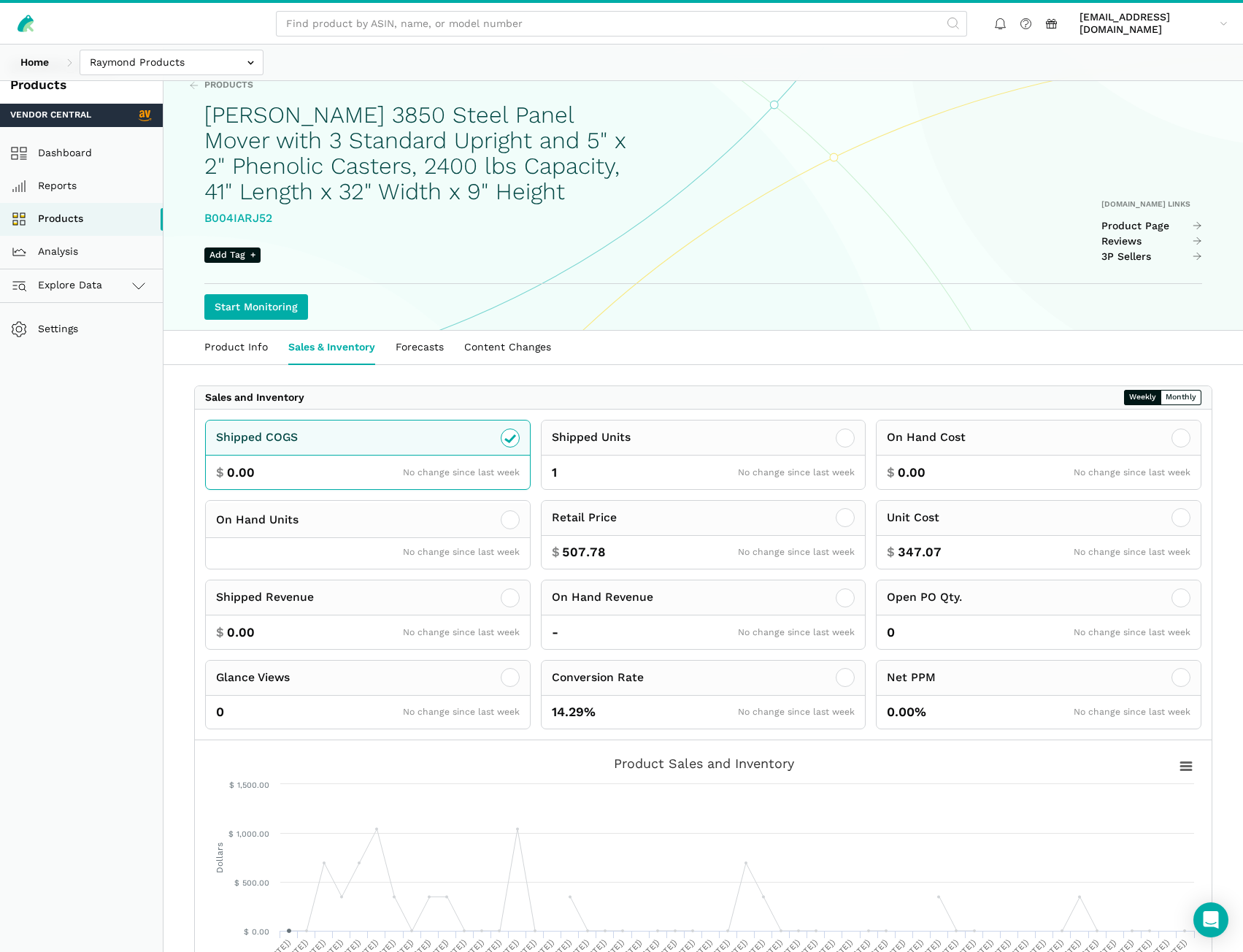
drag, startPoint x: 291, startPoint y: 220, endPoint x: 195, endPoint y: 218, distance: 96.0
click at [195, 218] on div "Products [PERSON_NAME] 3850 Steel Panel Mover with 3 Standard Upright and 5" x …" at bounding box center [703, 188] width 1080 height 281
copy div "B004IARJ52"
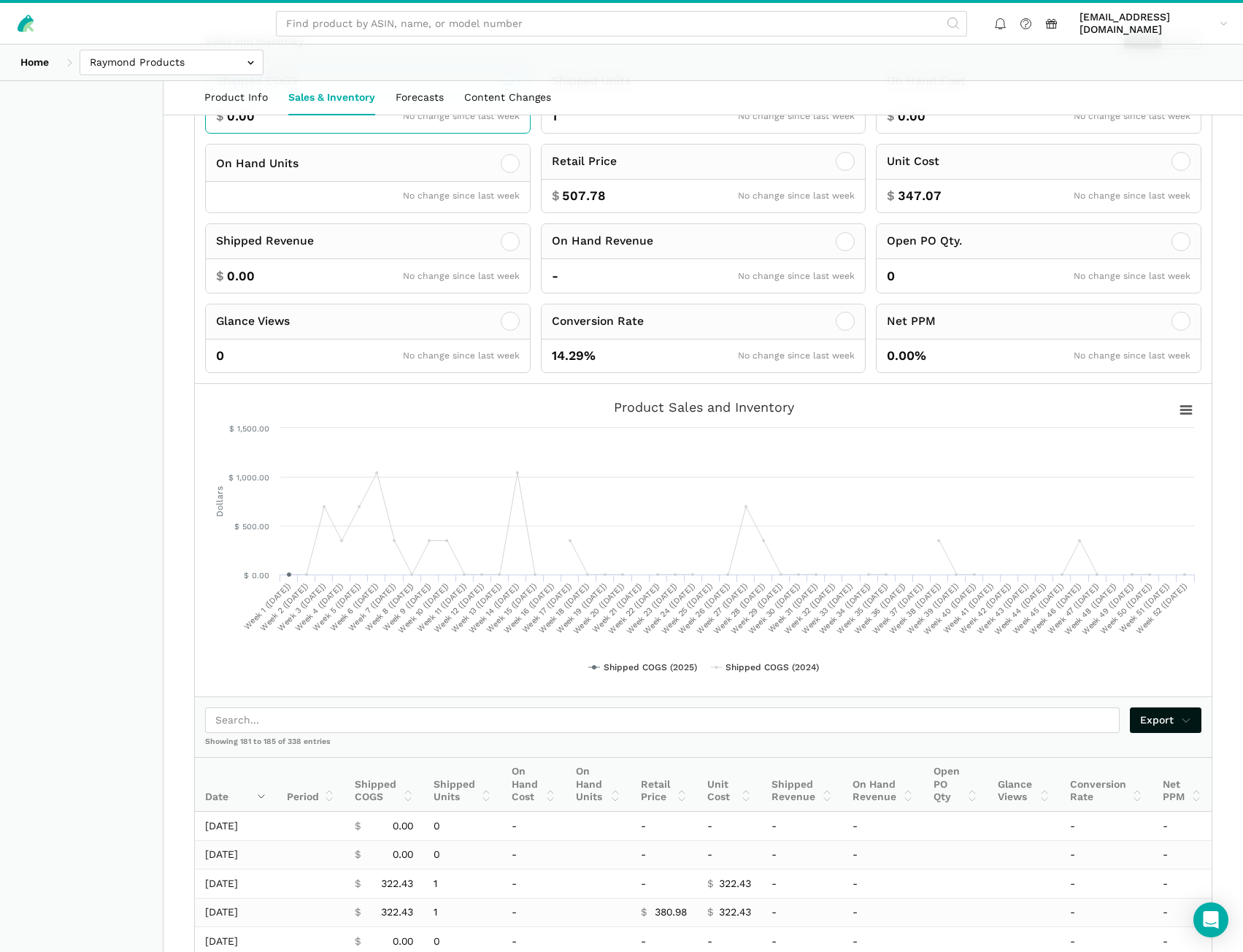
scroll to position [471, 0]
